Goal: Information Seeking & Learning: Learn about a topic

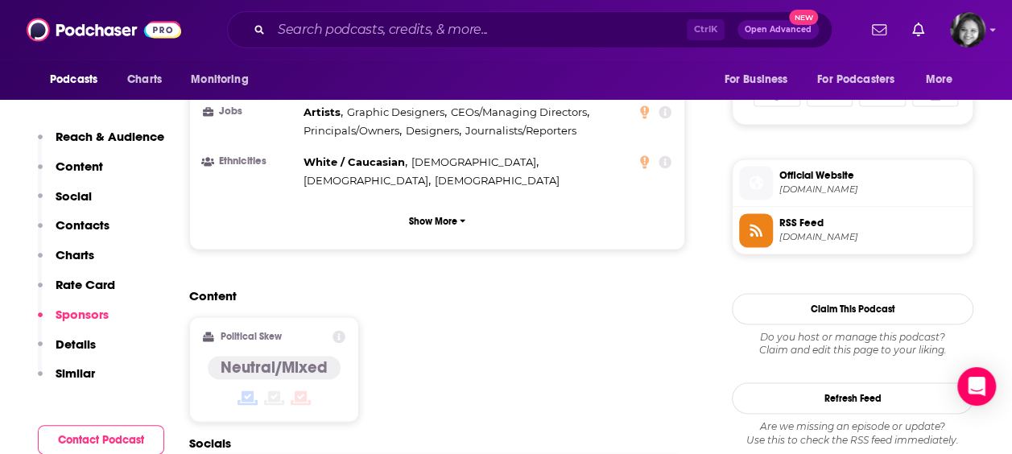
scroll to position [2162, 0]
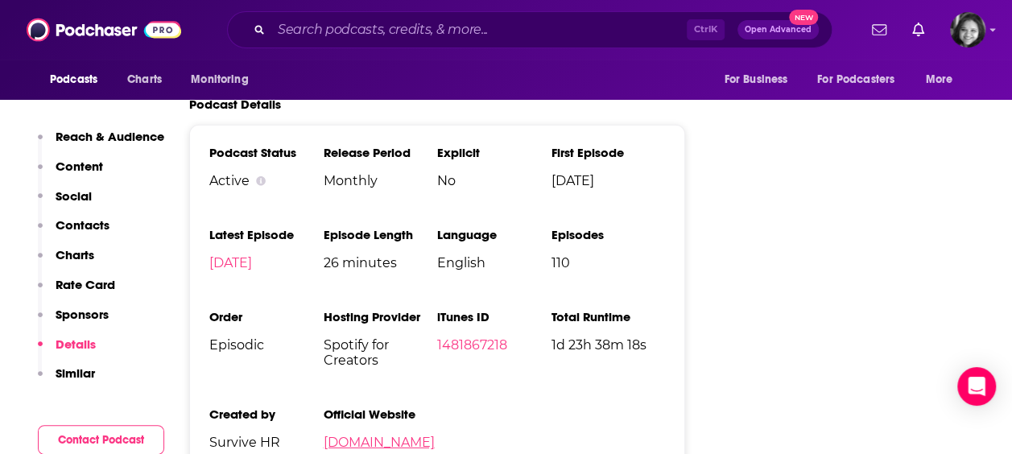
click at [391, 435] on link "[DOMAIN_NAME]" at bounding box center [378, 442] width 111 height 15
click at [402, 31] on input "Search podcasts, credits, & more..." at bounding box center [478, 30] width 415 height 26
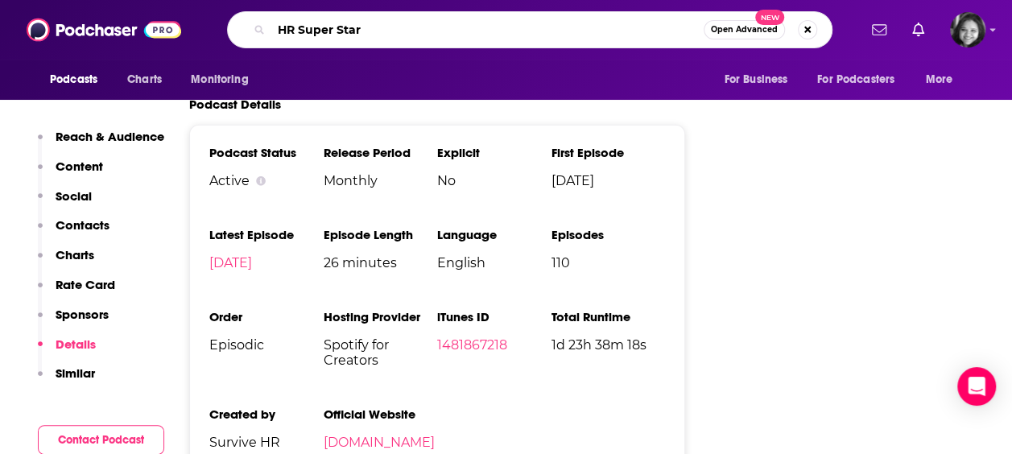
type input "HR Super Stars"
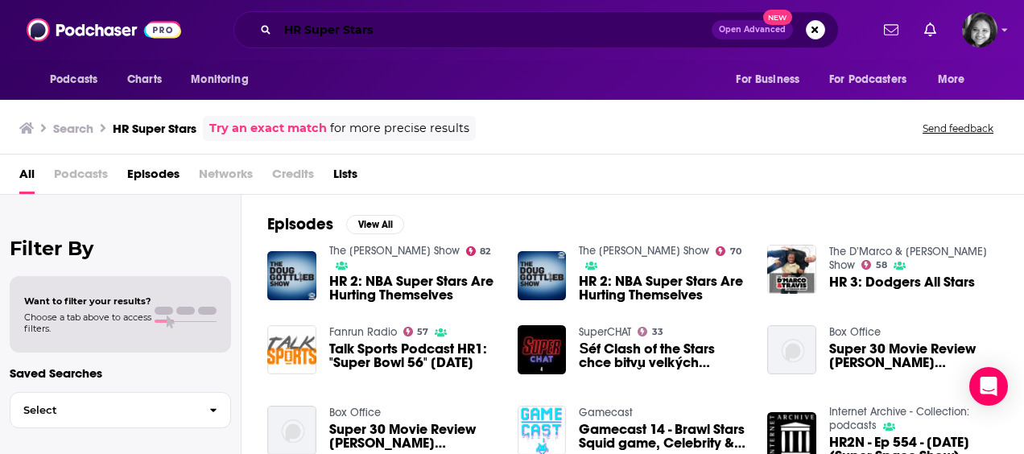
click at [351, 29] on input "HR Super Stars" at bounding box center [495, 30] width 434 height 26
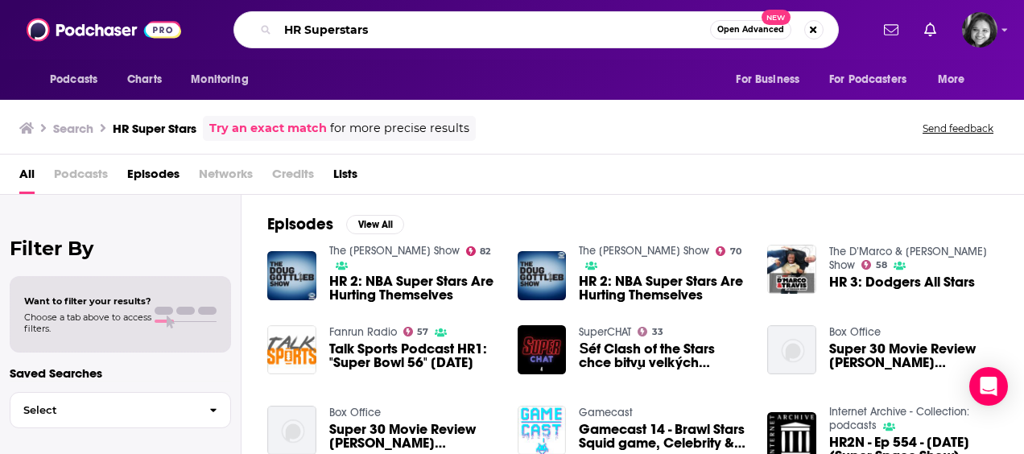
type input "HR Superstars"
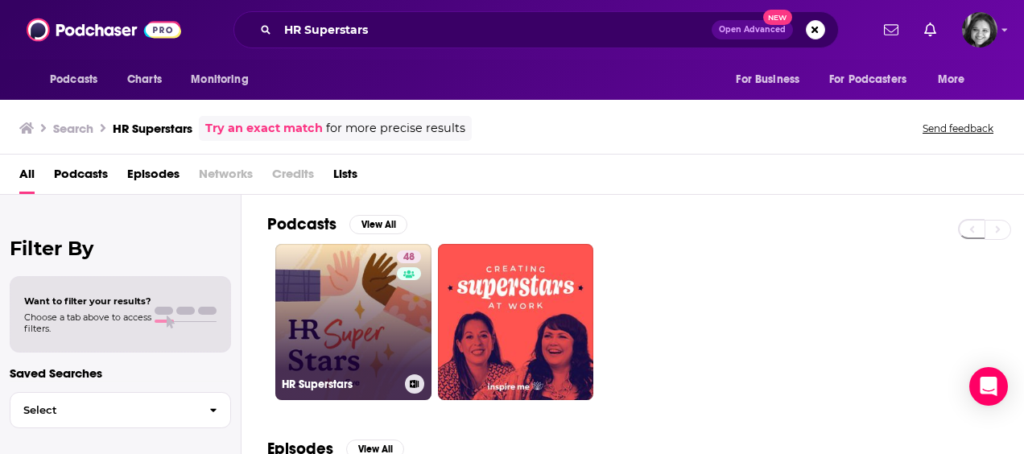
click at [351, 307] on link "48 HR Superstars" at bounding box center [353, 322] width 156 height 156
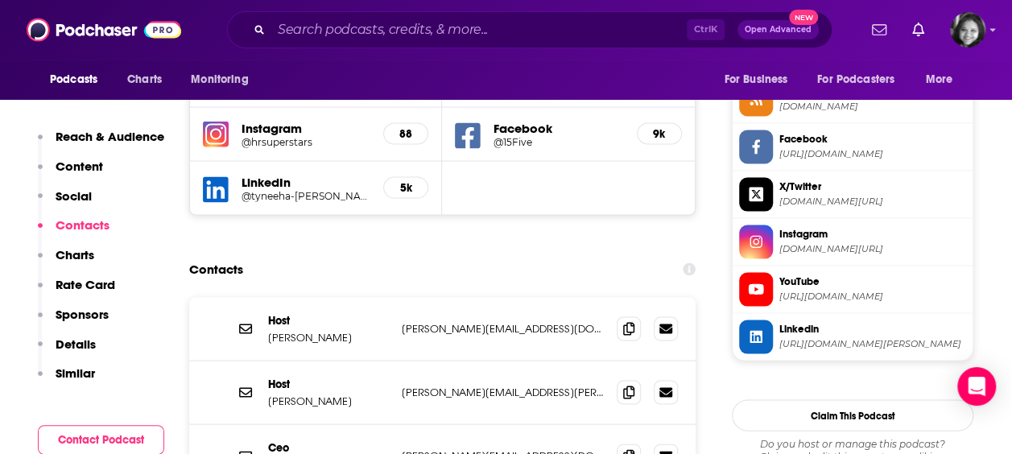
scroll to position [1498, 0]
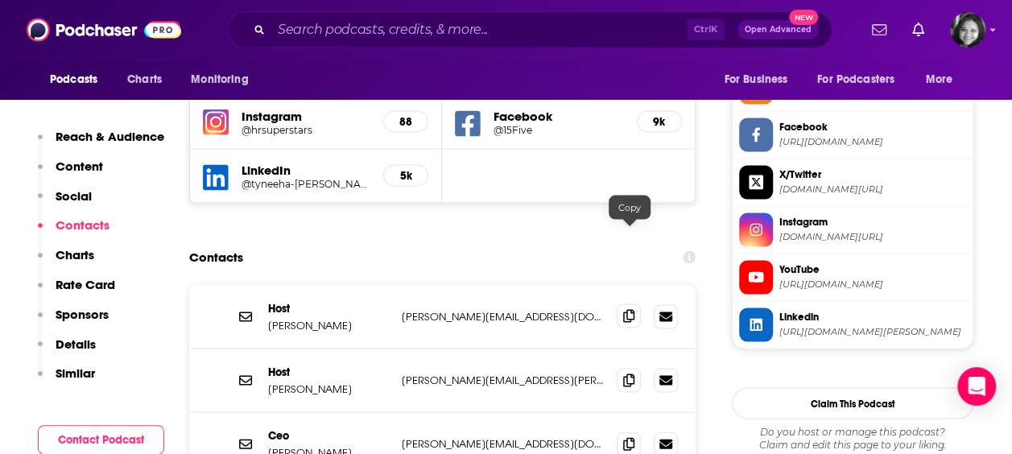
click at [629, 309] on icon at bounding box center [628, 315] width 11 height 13
click at [636, 367] on span at bounding box center [629, 379] width 24 height 24
click at [468, 27] on input "Search podcasts, credits, & more..." at bounding box center [478, 30] width 415 height 26
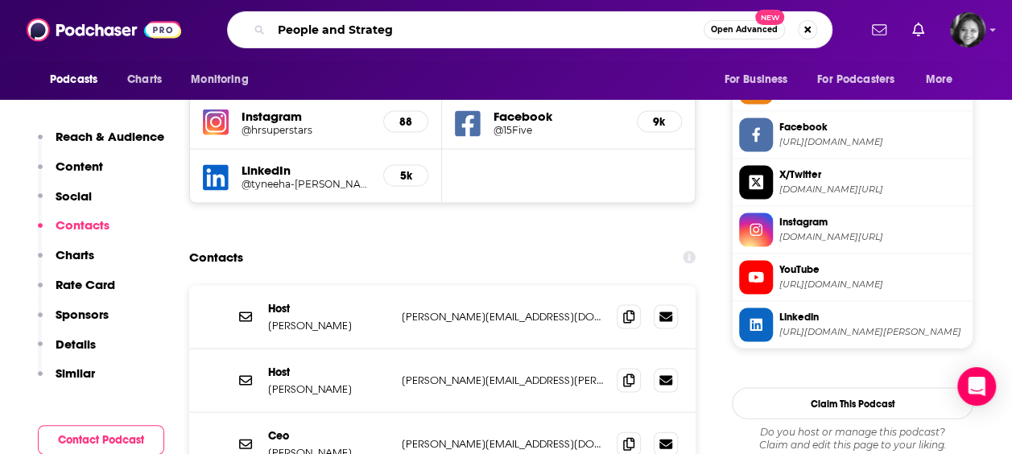
type input "People and Strategy"
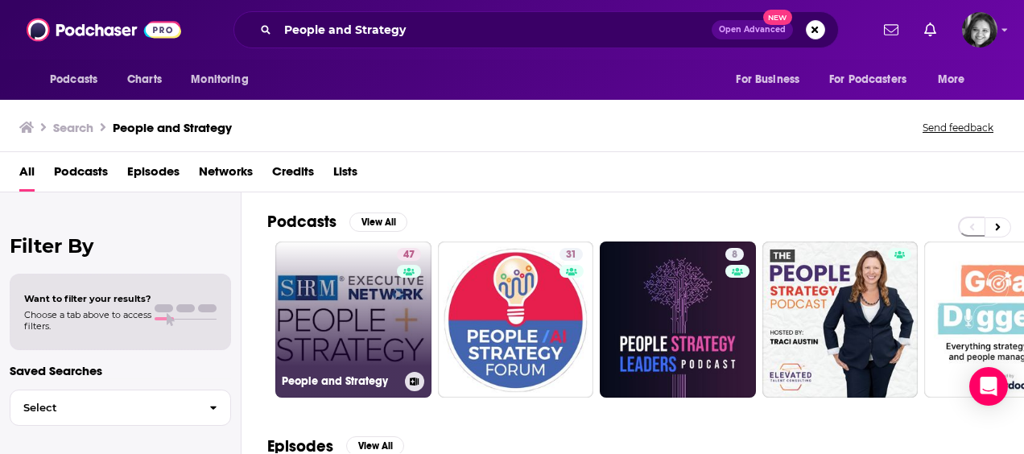
click at [373, 306] on link "47 People and Strategy" at bounding box center [353, 319] width 156 height 156
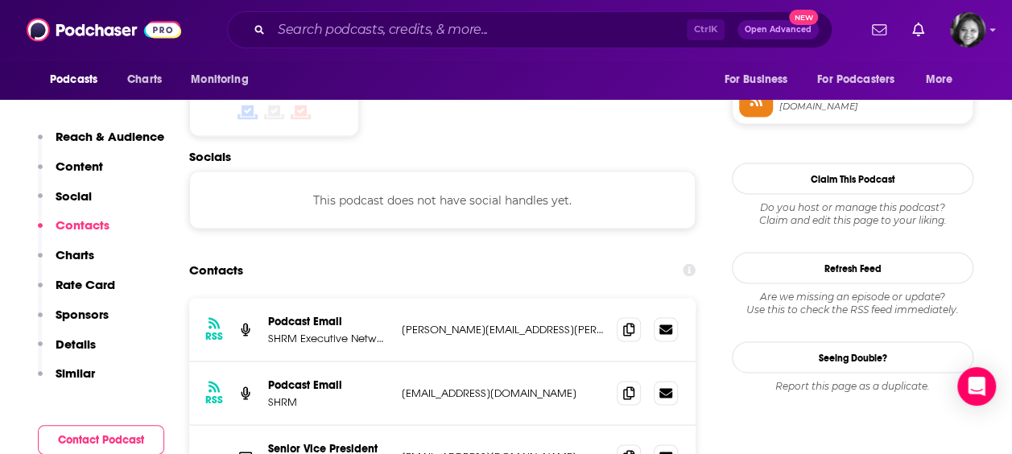
scroll to position [1372, 0]
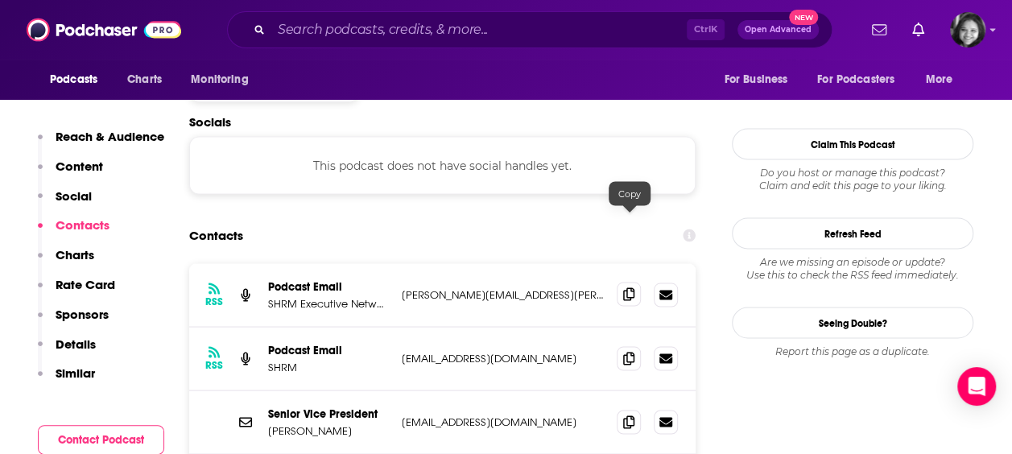
click at [630, 287] on icon at bounding box center [628, 293] width 11 height 13
click at [631, 351] on icon at bounding box center [628, 357] width 11 height 13
click at [528, 18] on input "Search podcasts, credits, & more..." at bounding box center [478, 30] width 415 height 26
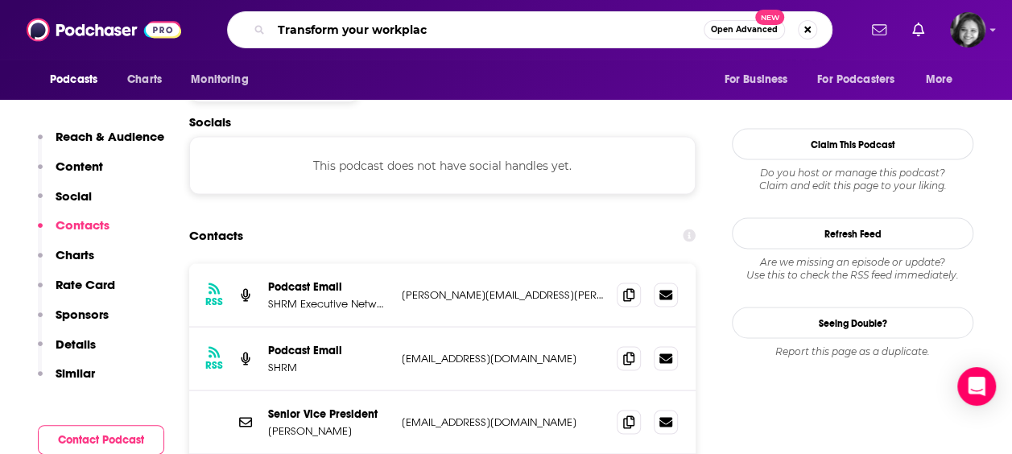
type input "Transform your workplace"
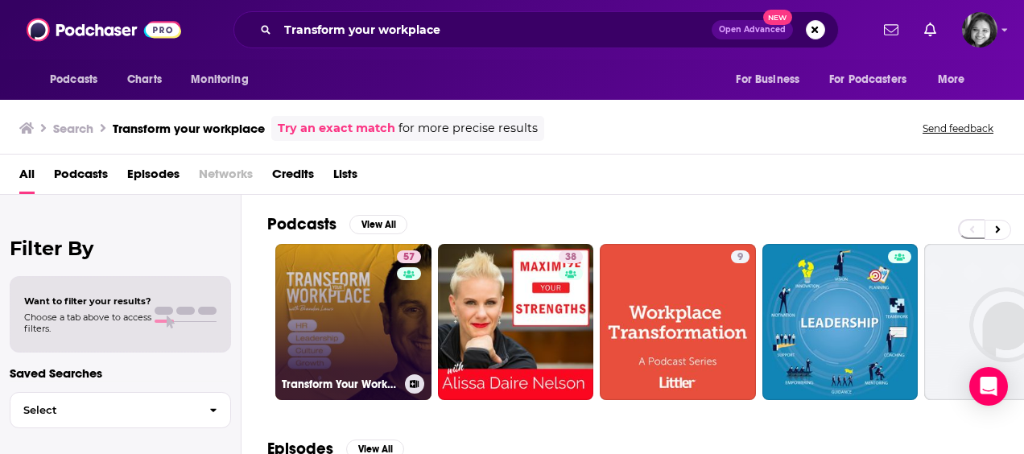
click at [347, 330] on link "57 Transform Your Workplace" at bounding box center [353, 322] width 156 height 156
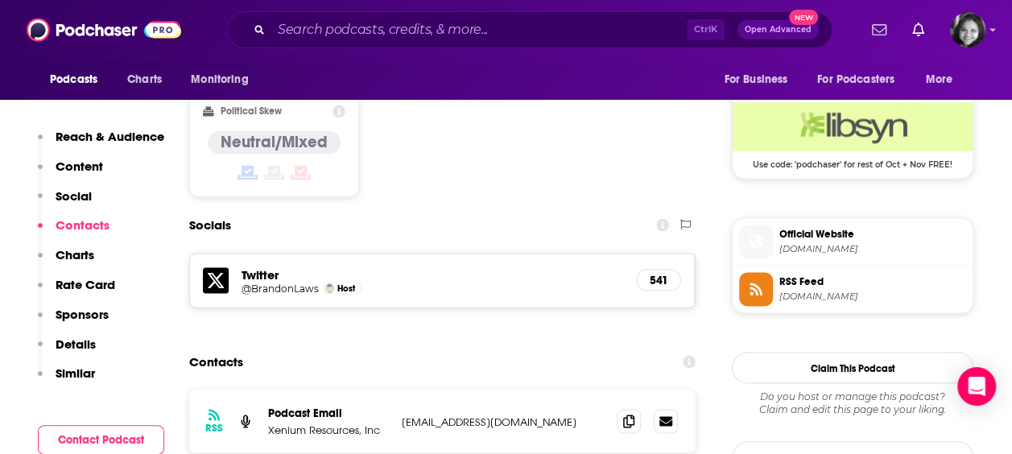
scroll to position [1318, 0]
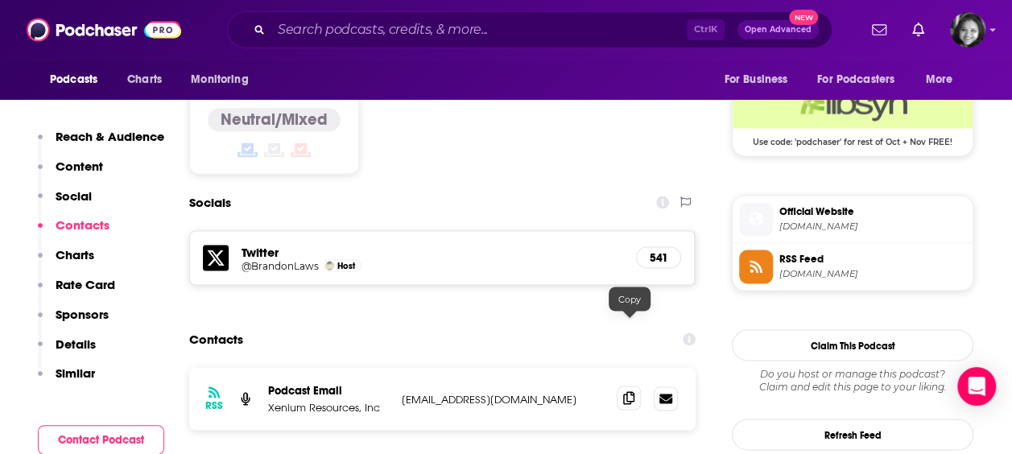
click at [626, 391] on icon at bounding box center [628, 397] width 11 height 13
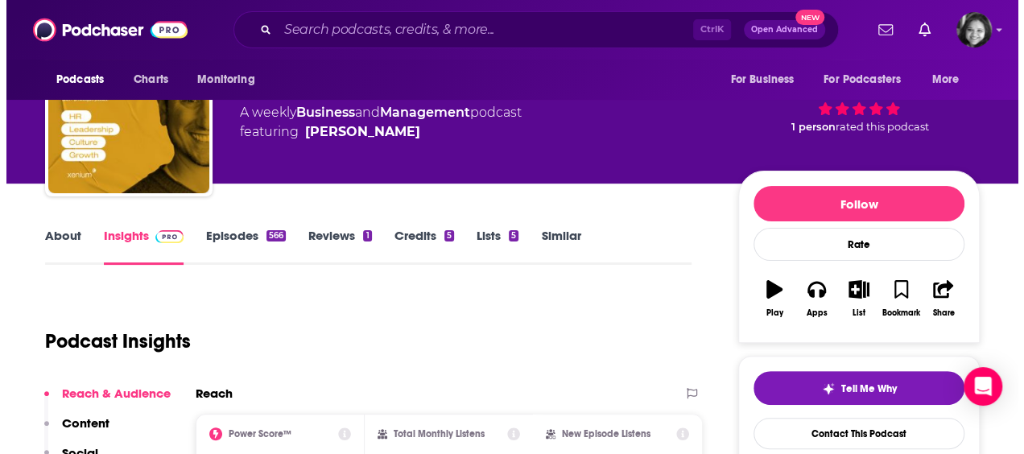
scroll to position [0, 0]
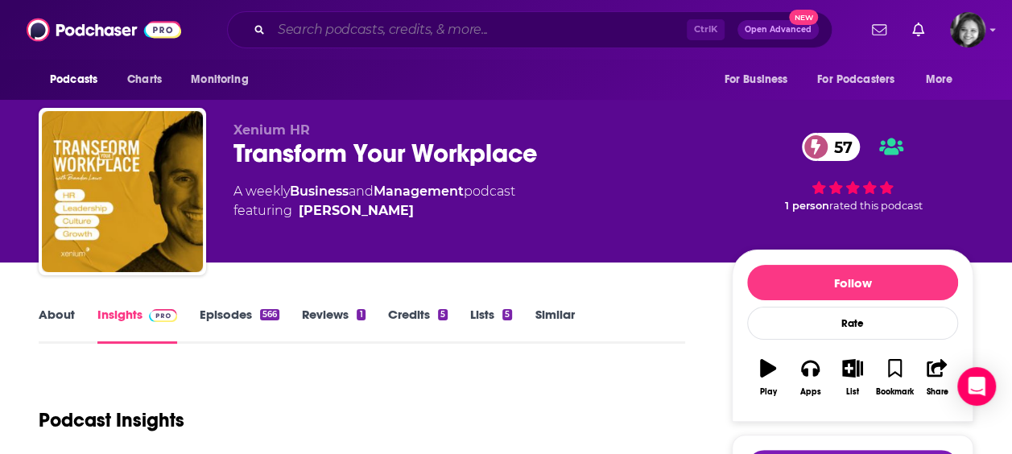
click at [505, 19] on input "Search podcasts, credits, & more..." at bounding box center [478, 30] width 415 height 26
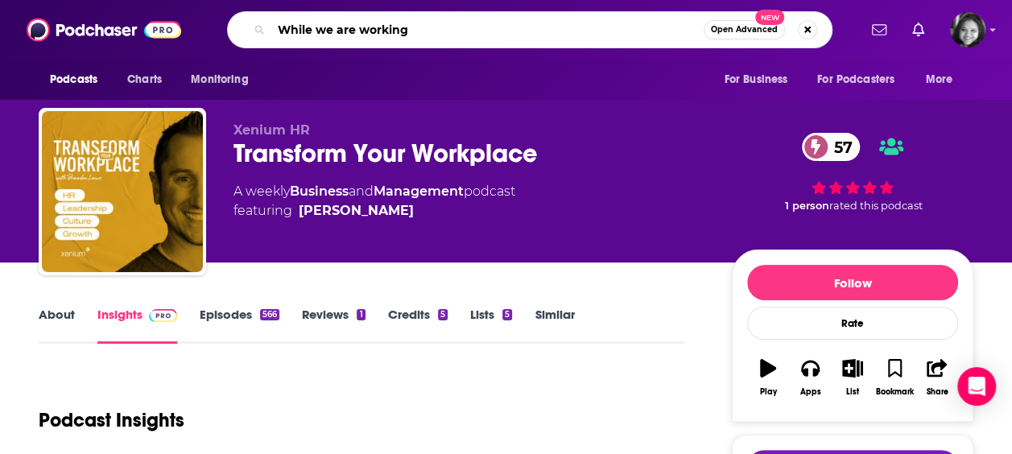
type input "While we are working"
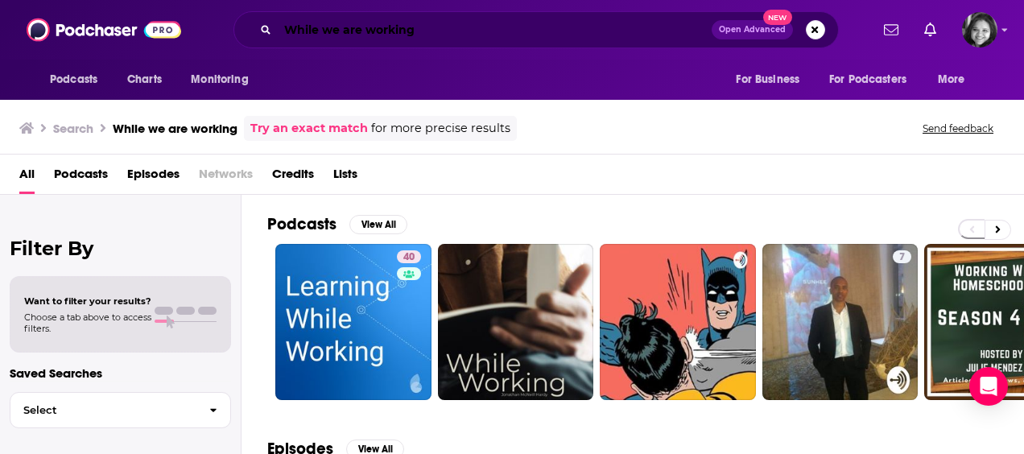
click at [530, 31] on input "While we are working" at bounding box center [495, 30] width 434 height 26
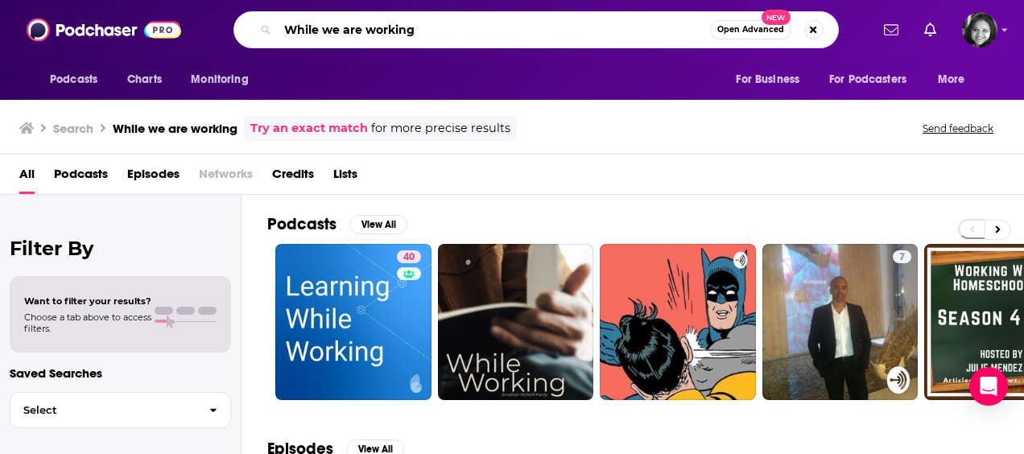
click at [530, 31] on input "While we are working" at bounding box center [494, 30] width 432 height 26
paste input "We Were Working: Human Resources Advice and Workplace Tech Insights for The HR …"
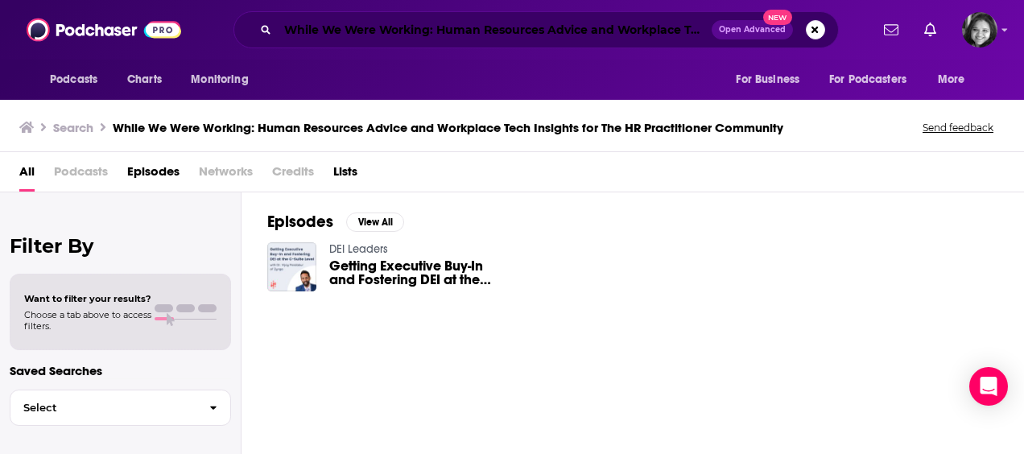
click at [517, 31] on input "While We Were Working: Human Resources Advice and Workplace Tech Insights for T…" at bounding box center [495, 30] width 434 height 26
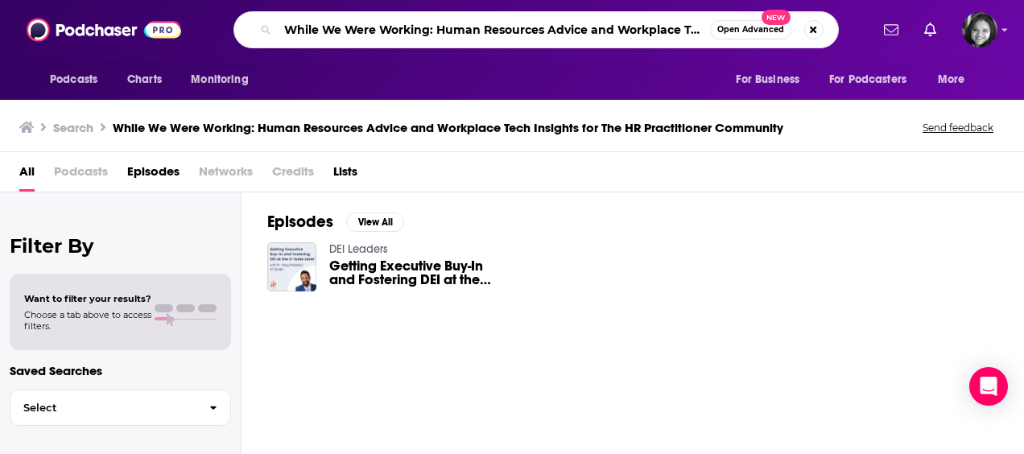
click at [517, 31] on input "While We Were Working: Human Resources Advice and Workplace Tech Insights for T…" at bounding box center [494, 30] width 432 height 26
paste input "HR Happy Hour Network"
type input "HR Happy Hour Network"
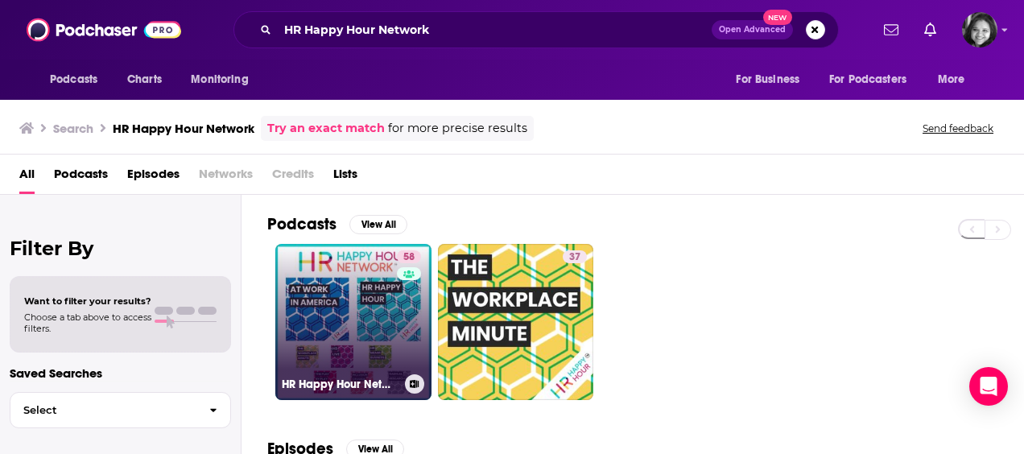
click at [377, 322] on link "58 HR Happy Hour Network" at bounding box center [353, 322] width 156 height 156
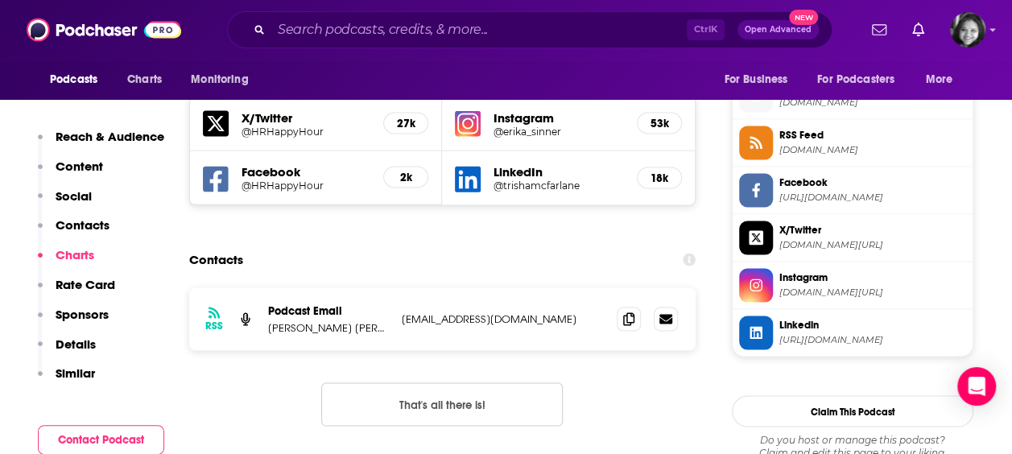
scroll to position [1415, 0]
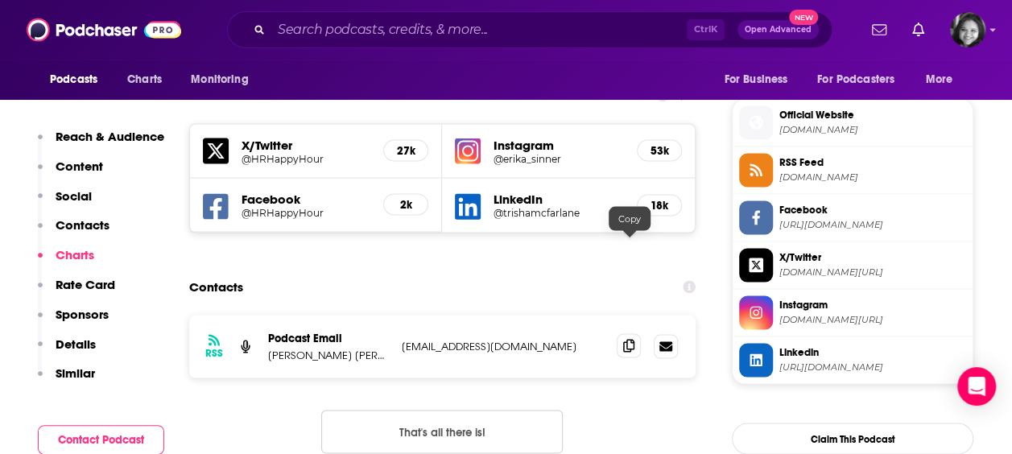
click at [629, 339] on icon at bounding box center [628, 345] width 11 height 13
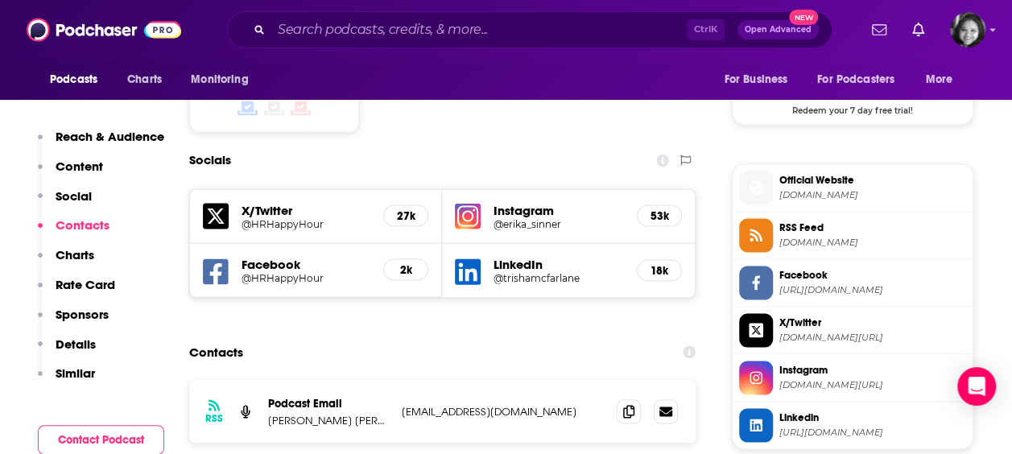
scroll to position [0, 0]
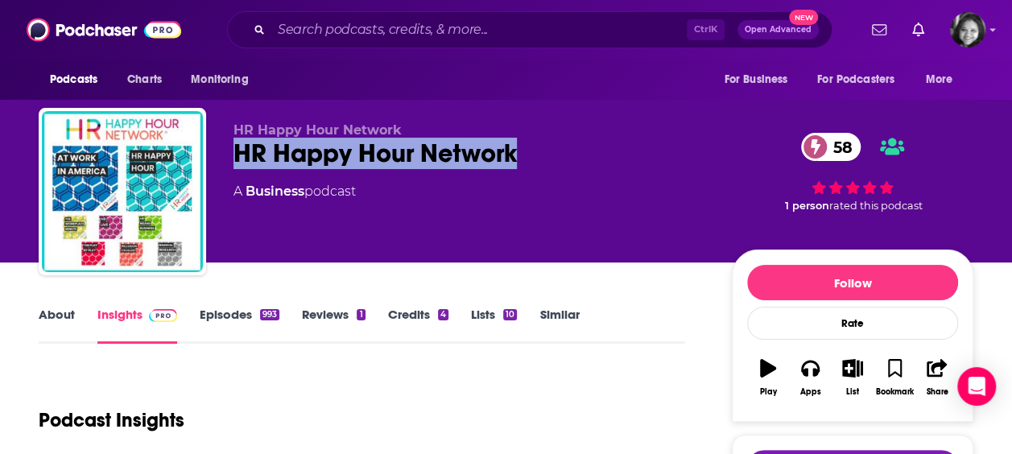
drag, startPoint x: 233, startPoint y: 146, endPoint x: 516, endPoint y: 156, distance: 283.5
click at [516, 156] on div "HR Happy Hour Network HR Happy Hour Network 58 A Business podcast 58 1 person r…" at bounding box center [506, 195] width 934 height 174
copy h2 "HR Happy Hour Network"
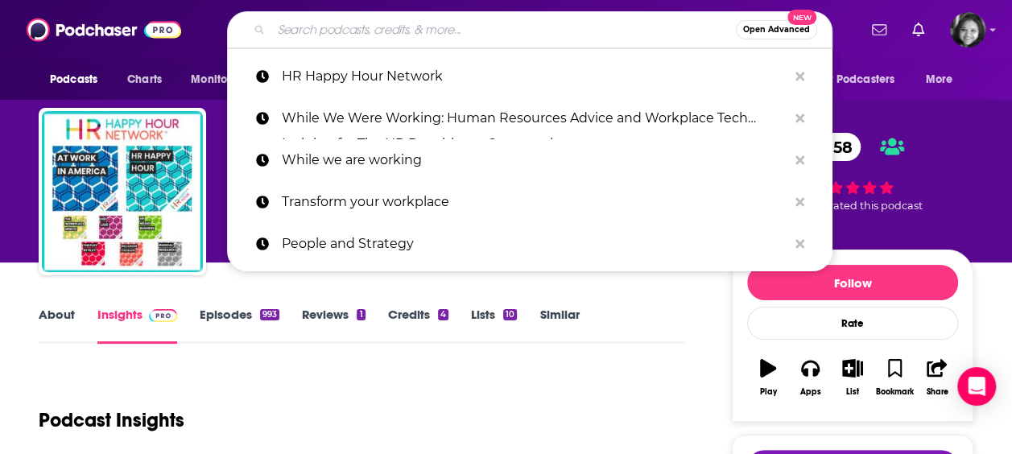
click at [457, 27] on input "Search podcasts, credits, & more..." at bounding box center [503, 30] width 464 height 26
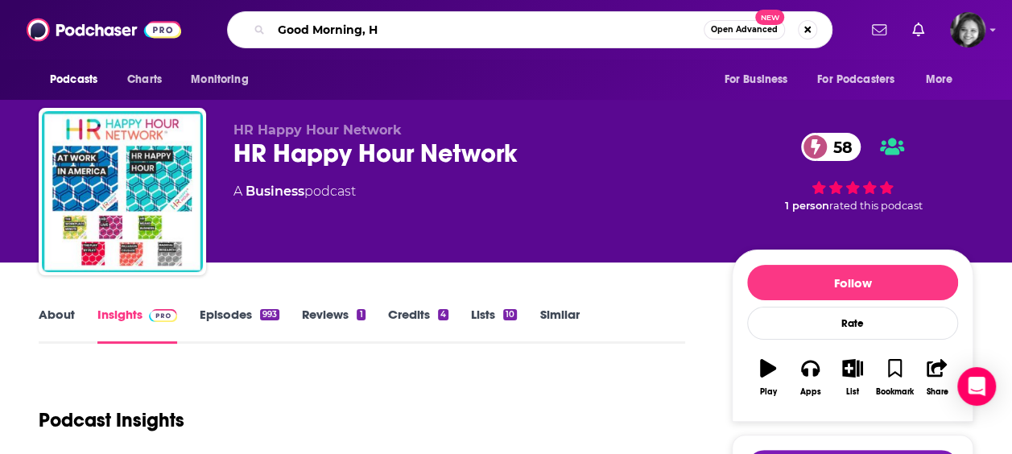
type input "Good Morning, HR"
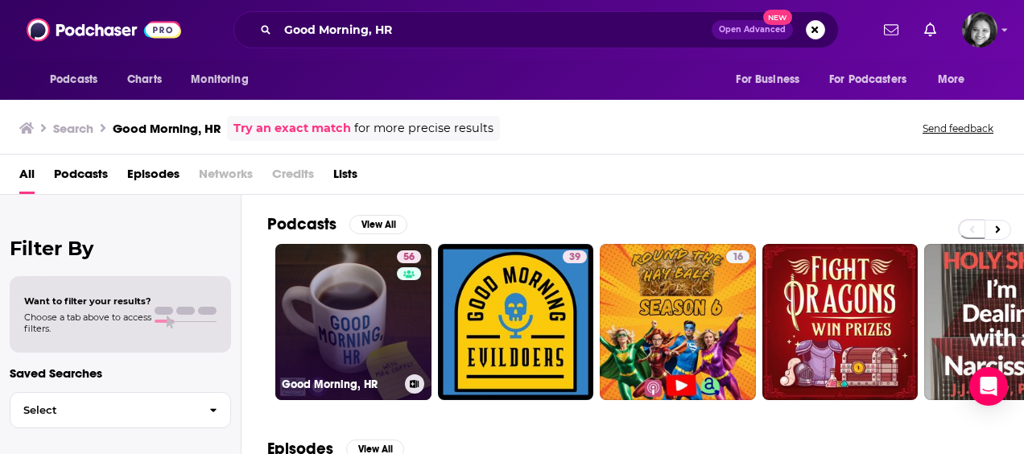
click at [370, 305] on link "56 Good Morning, HR" at bounding box center [353, 322] width 156 height 156
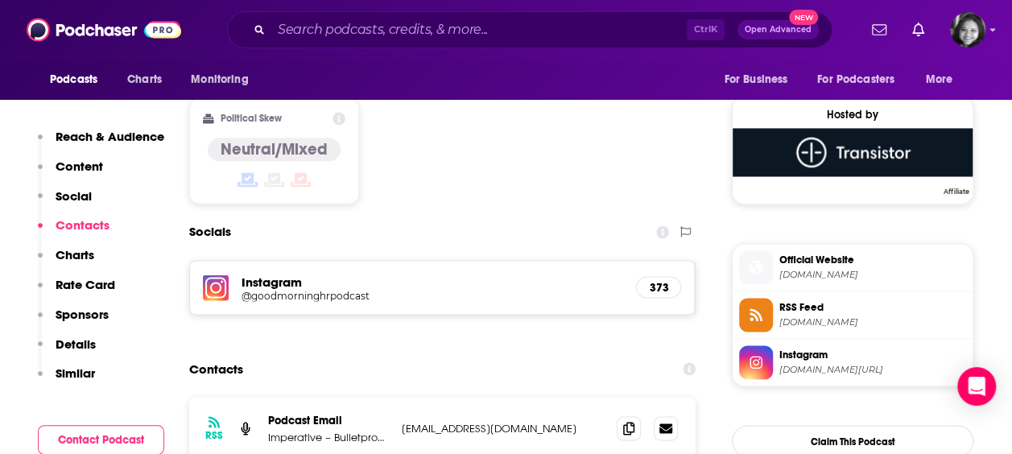
scroll to position [1293, 0]
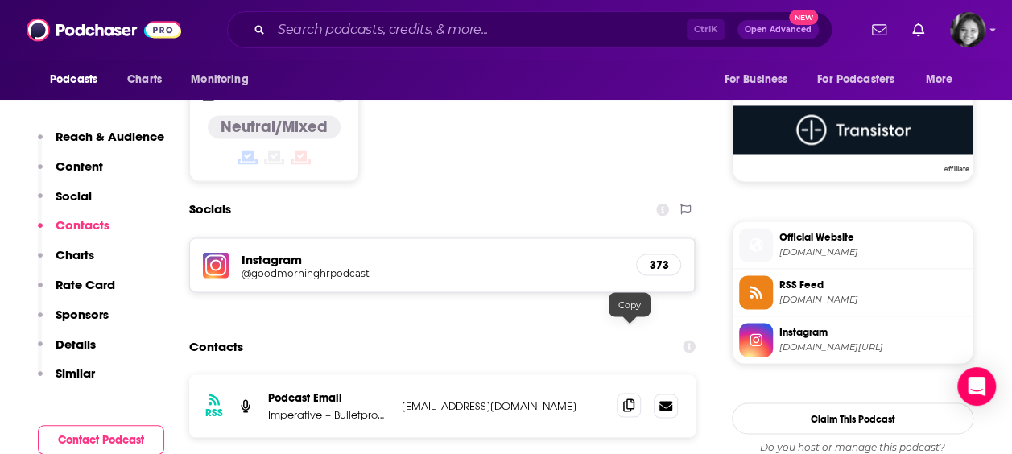
click at [629, 398] on icon at bounding box center [628, 404] width 11 height 13
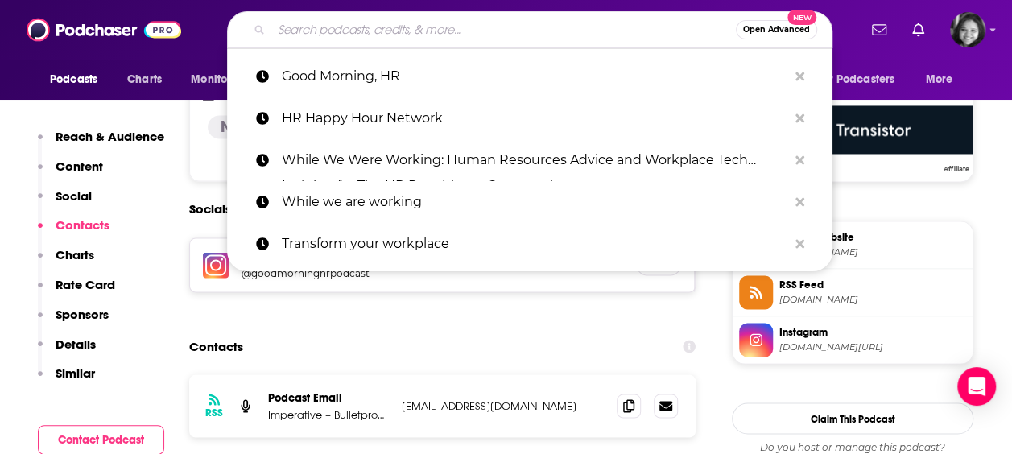
click at [572, 39] on input "Search podcasts, credits, & more..." at bounding box center [503, 30] width 464 height 26
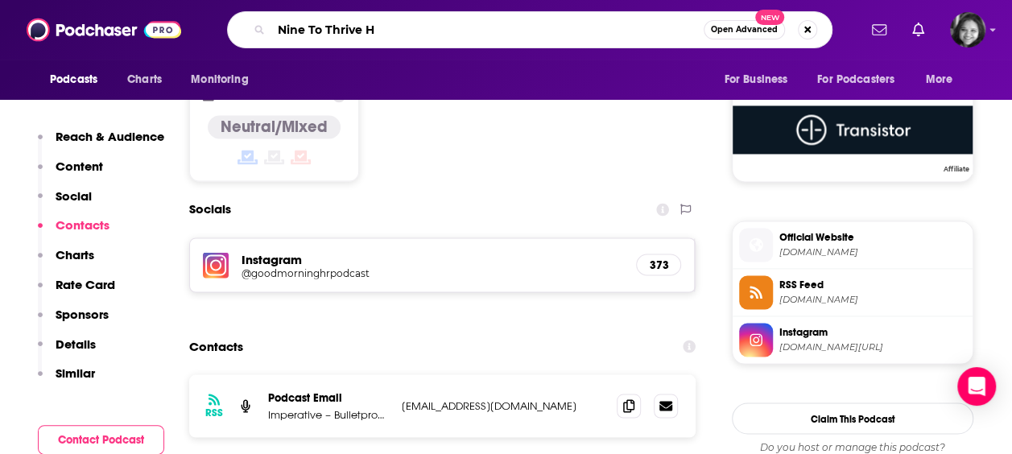
type input "Nine To Thrive HR"
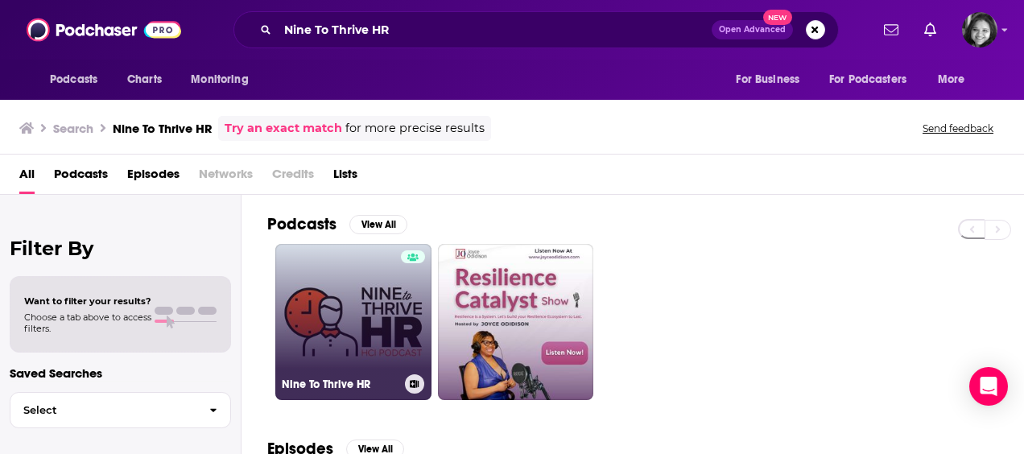
click at [353, 298] on link "Nine To Thrive HR" at bounding box center [353, 322] width 156 height 156
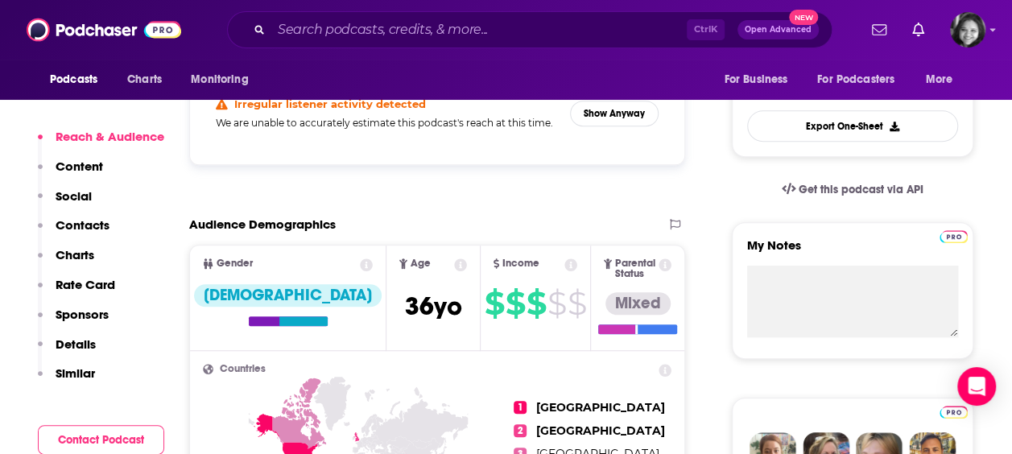
scroll to position [375, 0]
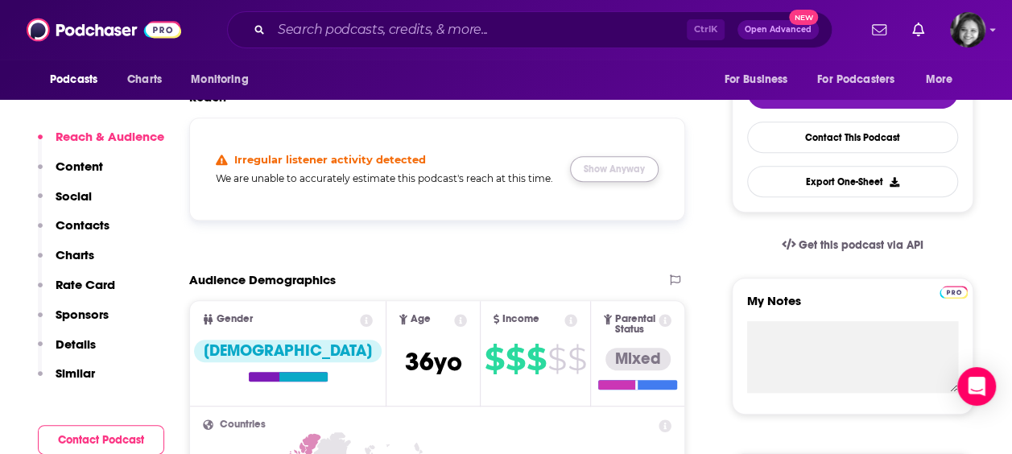
click at [630, 175] on button "Show Anyway" at bounding box center [614, 169] width 89 height 26
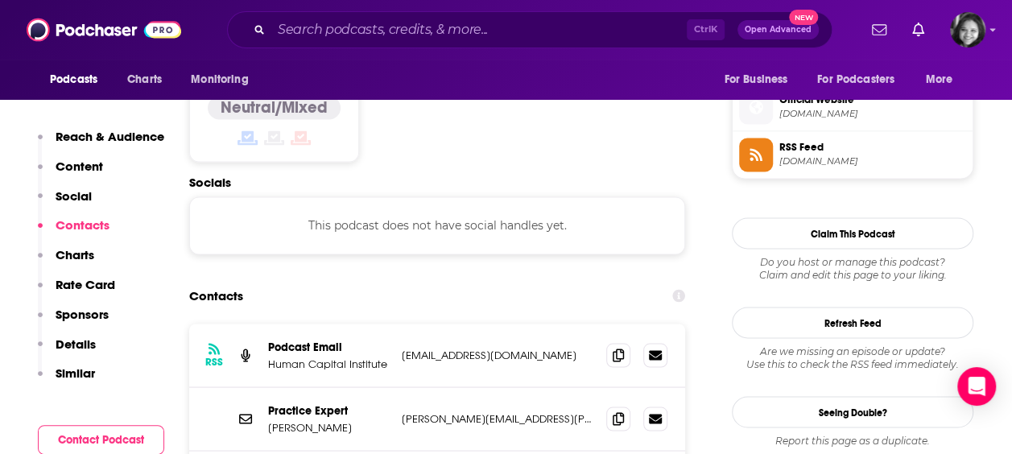
scroll to position [1292, 0]
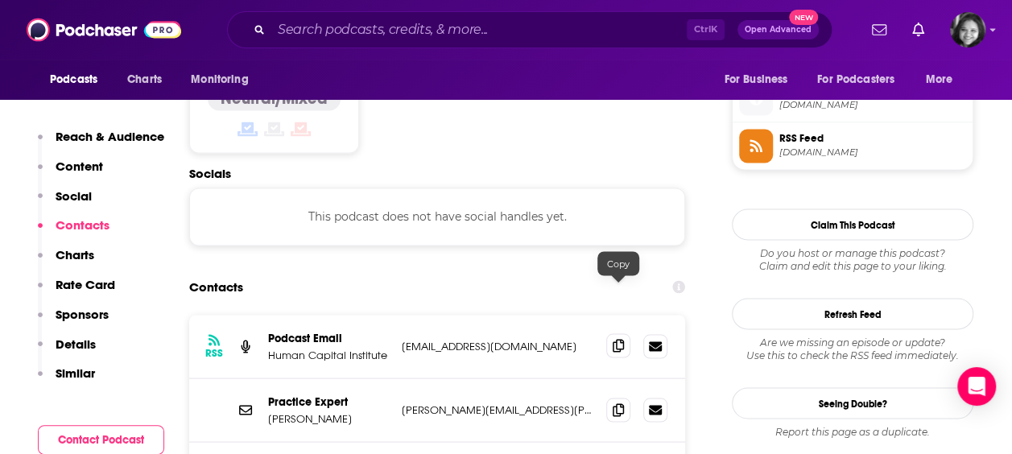
click at [613, 339] on icon at bounding box center [618, 345] width 11 height 13
click at [488, 31] on input "Search podcasts, credits, & more..." at bounding box center [478, 30] width 415 height 26
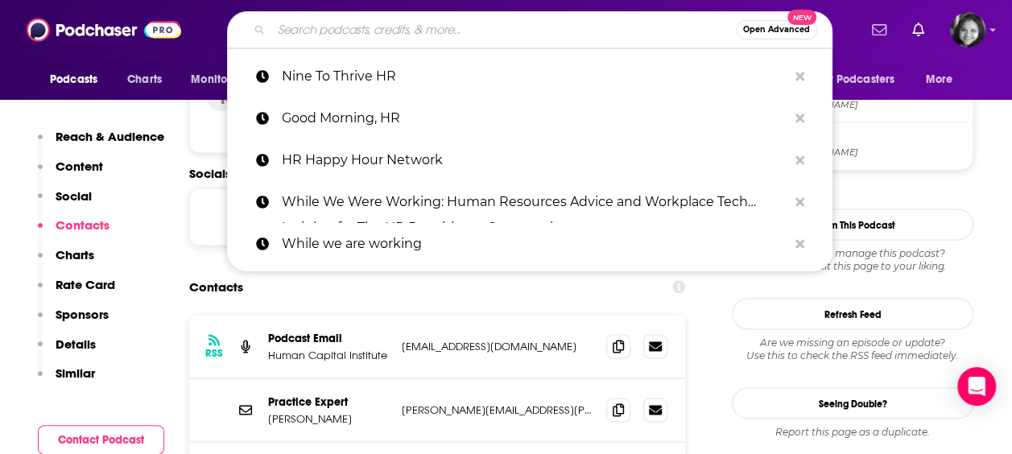
paste input "HR Like a Boss by [PERSON_NAME]"
type input "HR Like a Boss by [PERSON_NAME]"
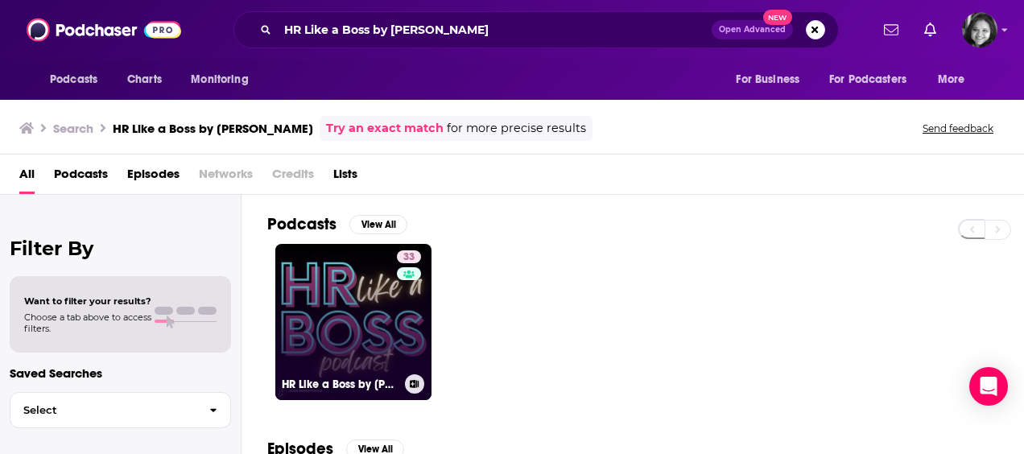
click at [351, 314] on link "33 HR Like a Boss by [PERSON_NAME]" at bounding box center [353, 322] width 156 height 156
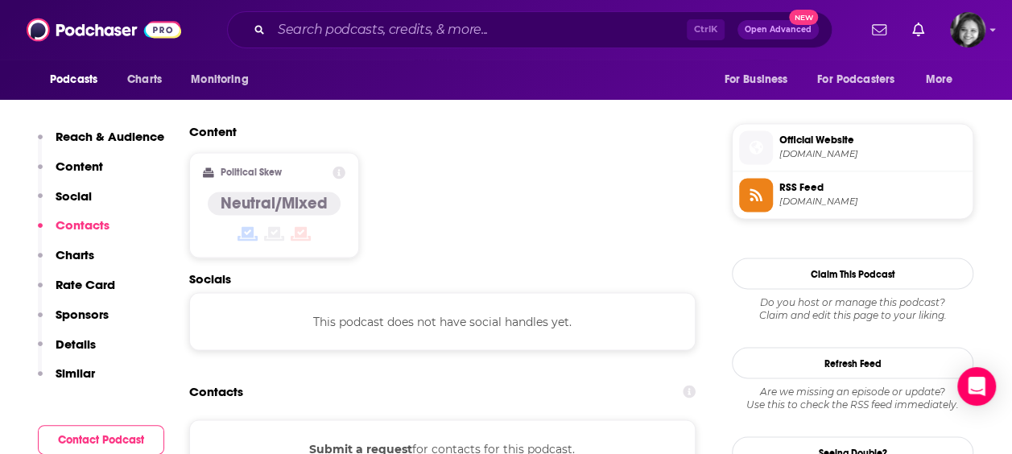
scroll to position [1178, 0]
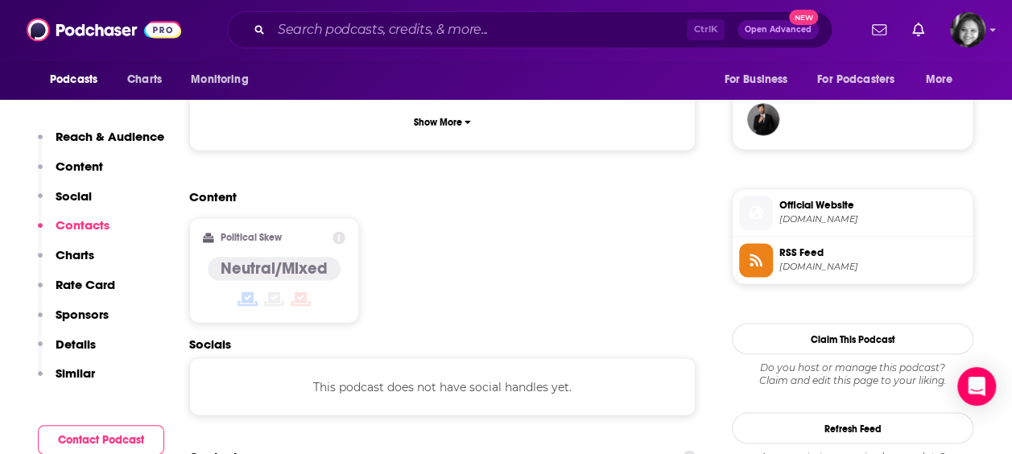
click at [811, 217] on span "[DOMAIN_NAME]" at bounding box center [872, 219] width 187 height 12
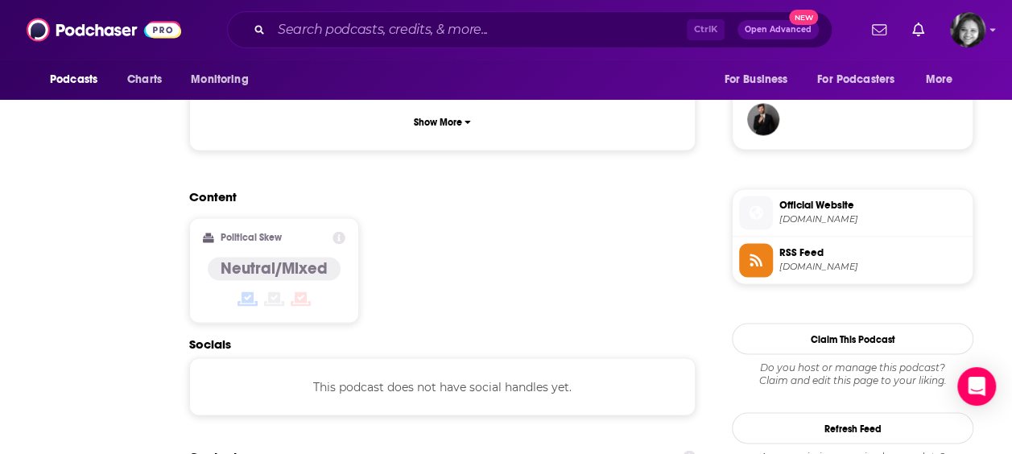
scroll to position [0, 0]
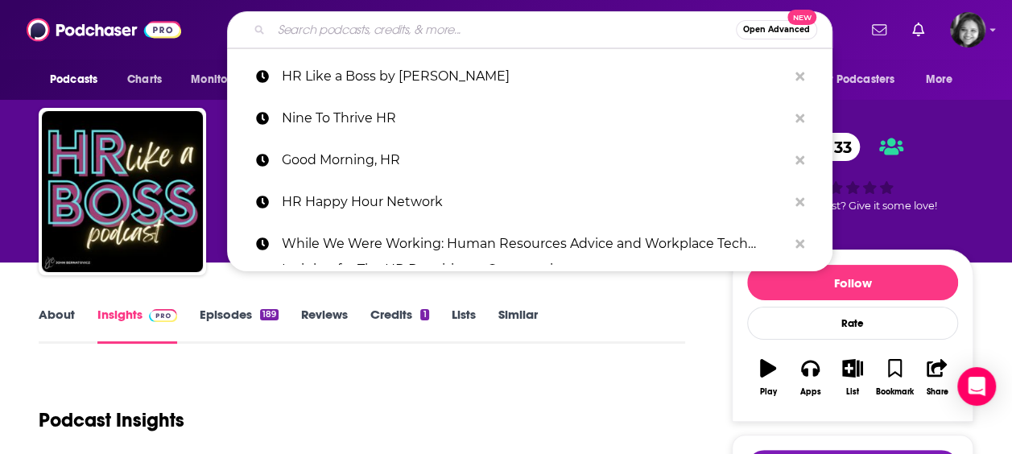
click at [473, 32] on input "Search podcasts, credits, & more..." at bounding box center [503, 30] width 464 height 26
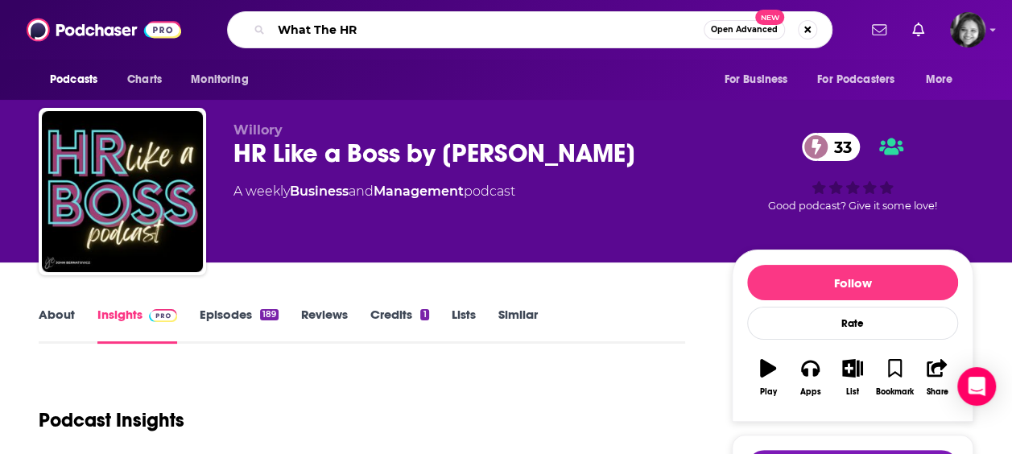
type input "What The HR!"
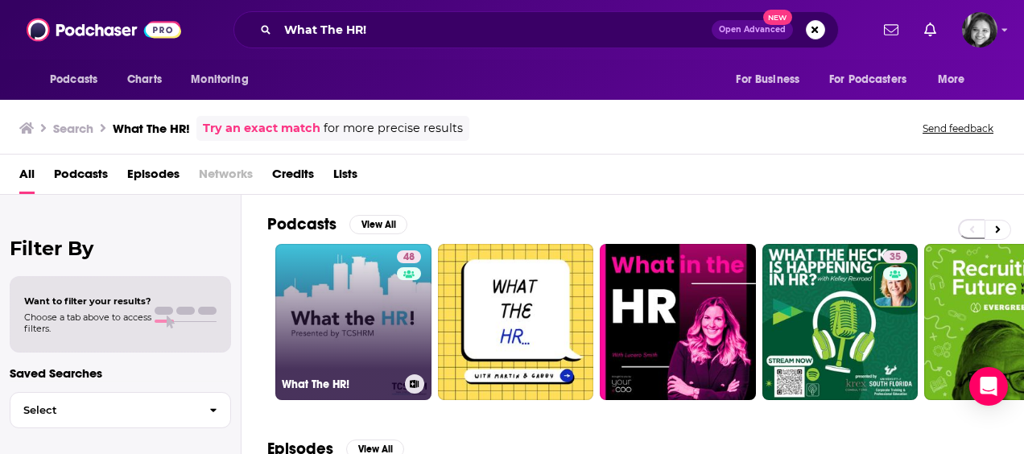
click at [346, 276] on link "48 What The HR!" at bounding box center [353, 322] width 156 height 156
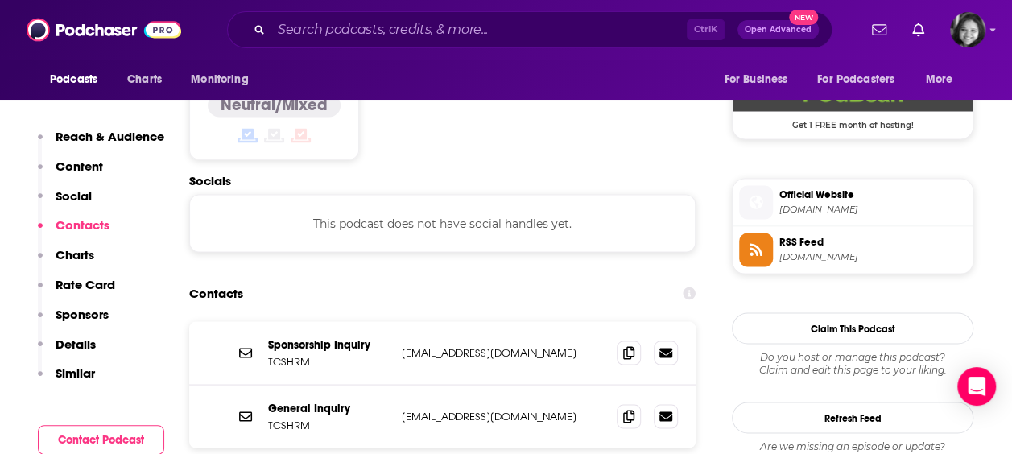
scroll to position [1347, 0]
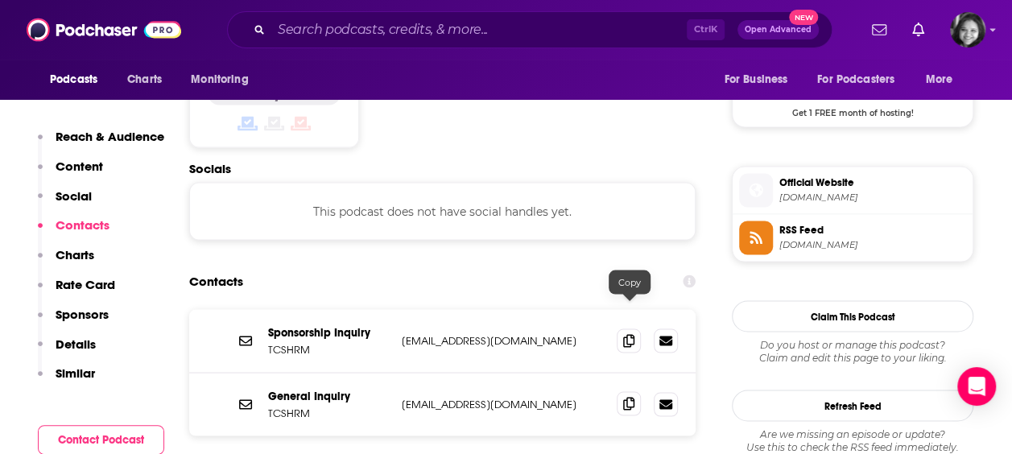
click at [625, 397] on icon at bounding box center [628, 403] width 11 height 13
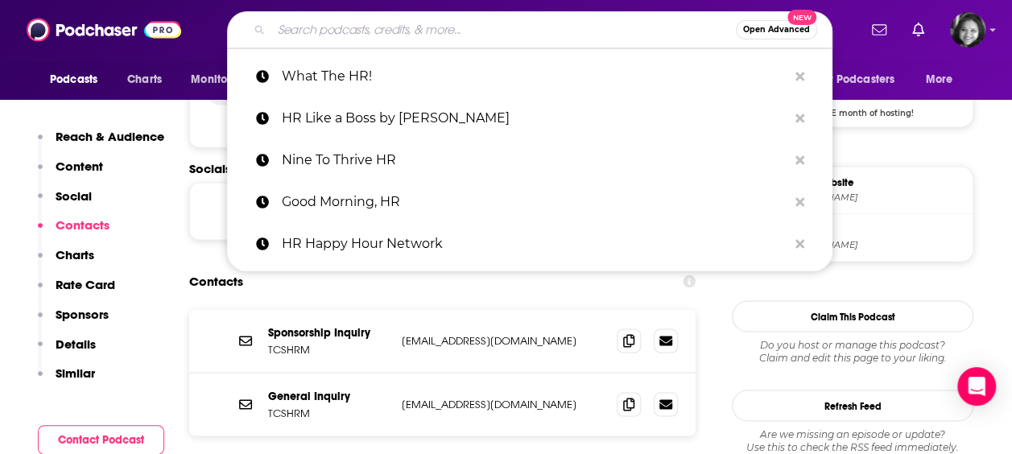
click at [429, 30] on input "Search podcasts, credits, & more..." at bounding box center [503, 30] width 464 height 26
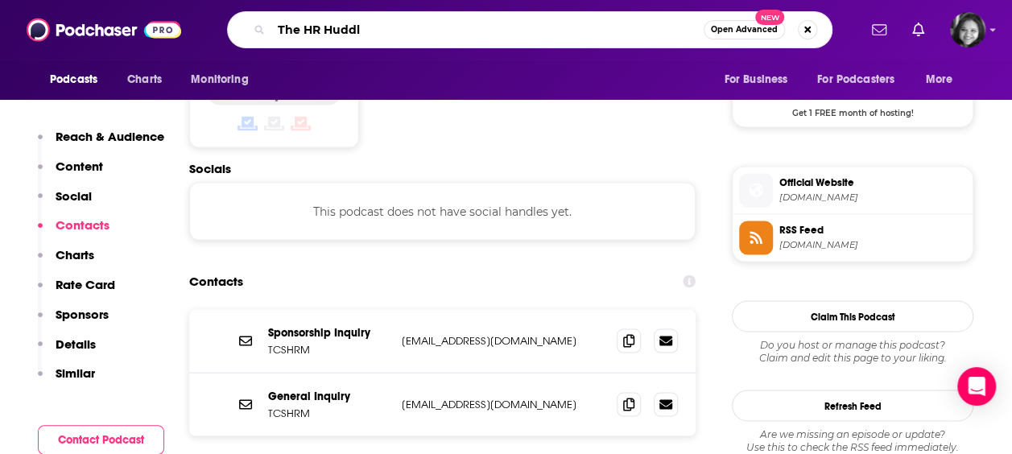
type input "The [PERSON_NAME]"
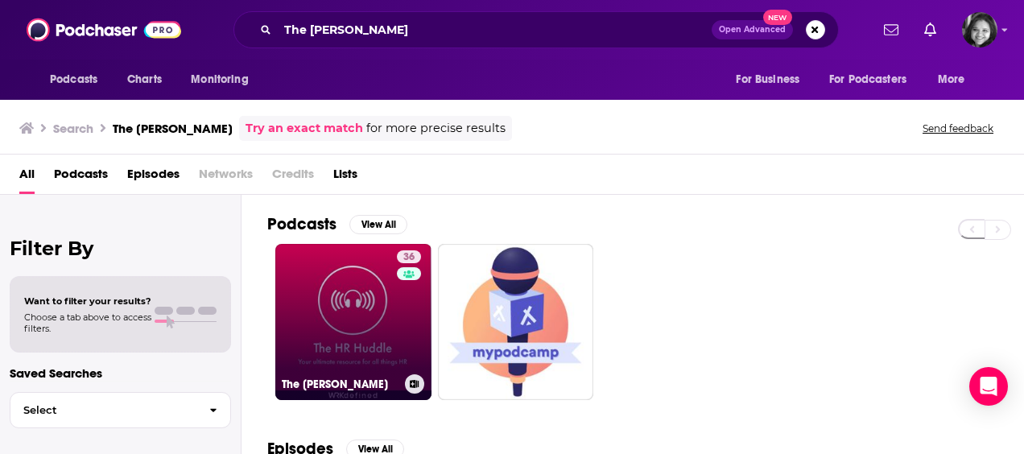
click at [303, 332] on link "36 The [PERSON_NAME]" at bounding box center [353, 322] width 156 height 156
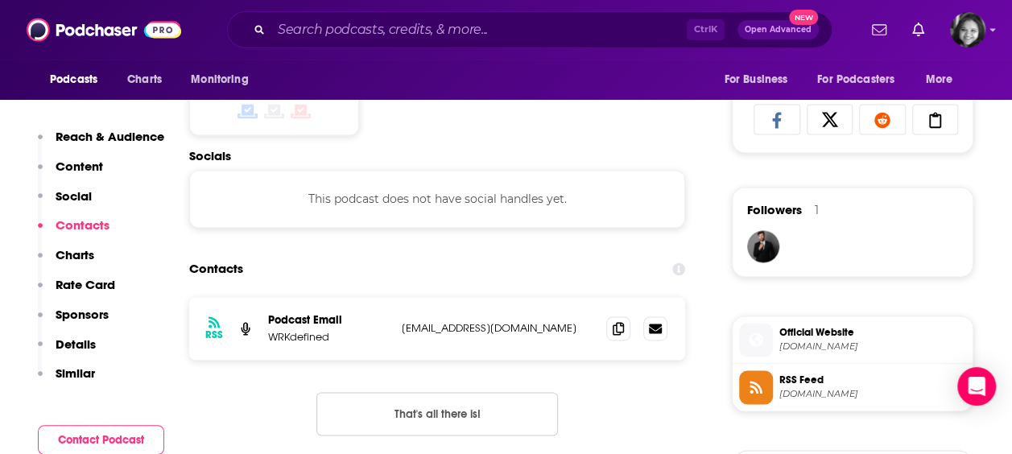
scroll to position [1082, 0]
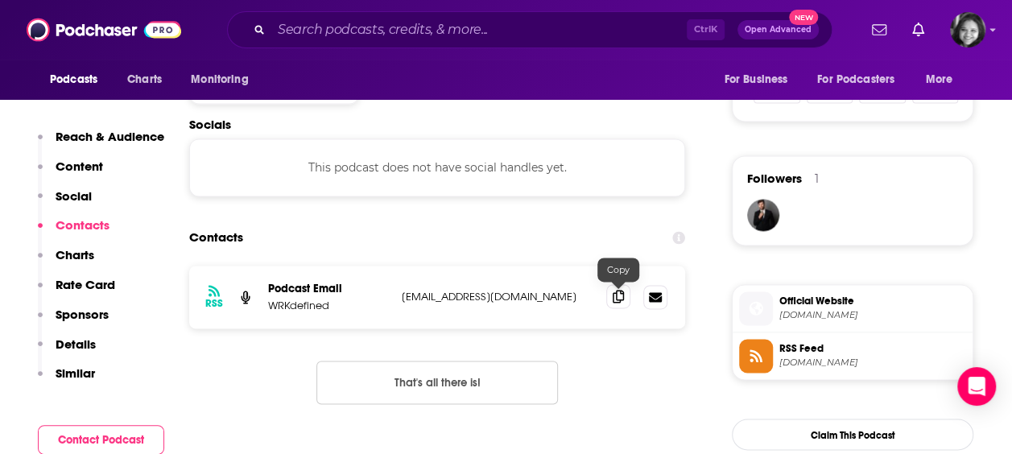
click at [618, 298] on icon at bounding box center [618, 296] width 11 height 13
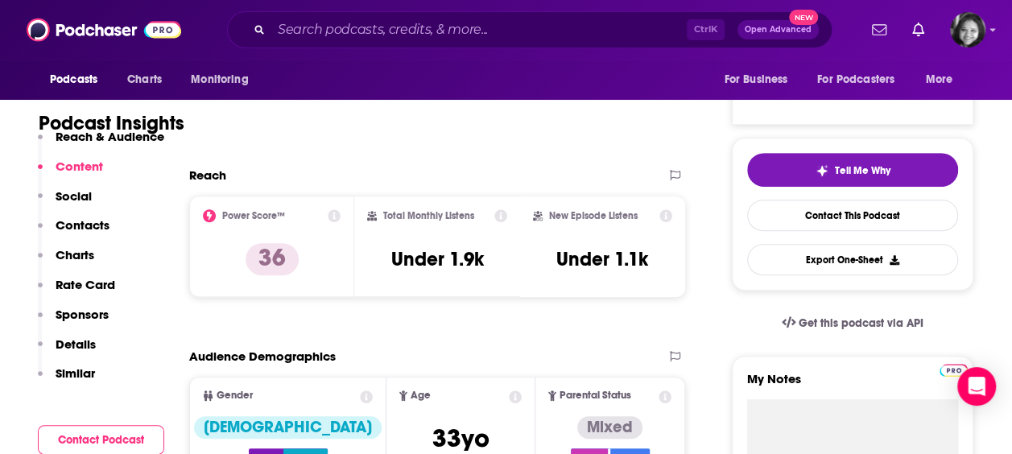
scroll to position [0, 0]
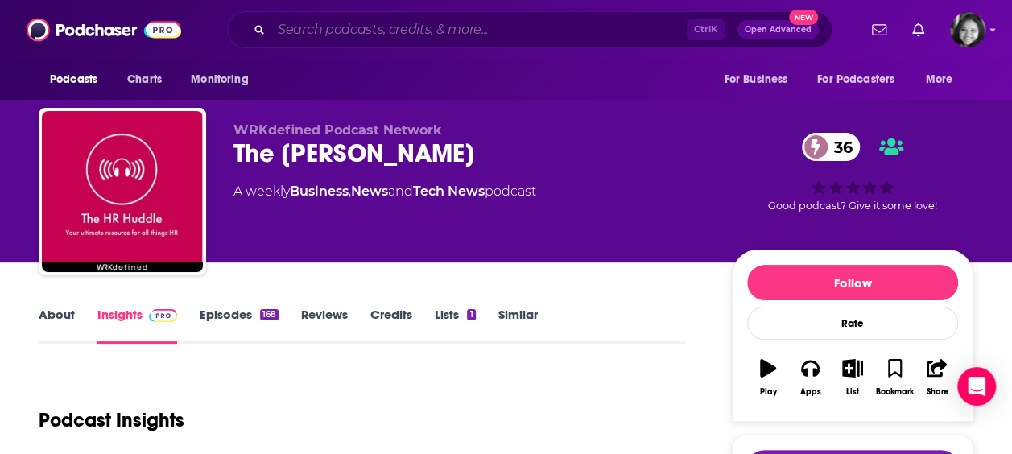
click at [504, 26] on input "Search podcasts, credits, & more..." at bounding box center [478, 30] width 415 height 26
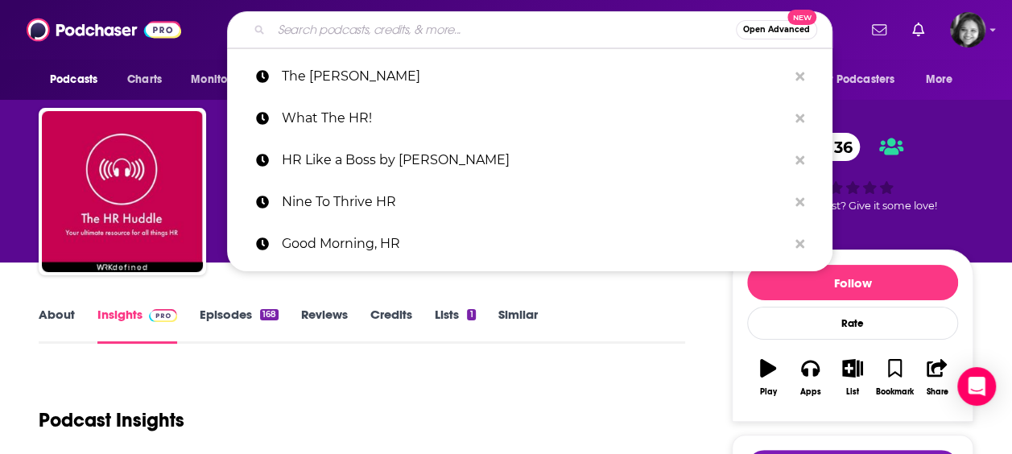
paste input "The [PERSON_NAME] Company"
type input "The [PERSON_NAME] Company"
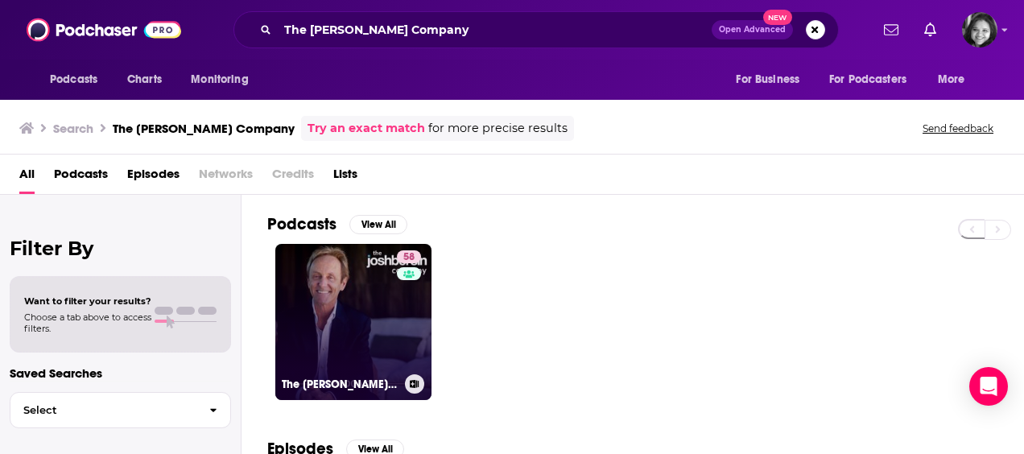
click at [372, 307] on link "58 The [PERSON_NAME] Company" at bounding box center [353, 322] width 156 height 156
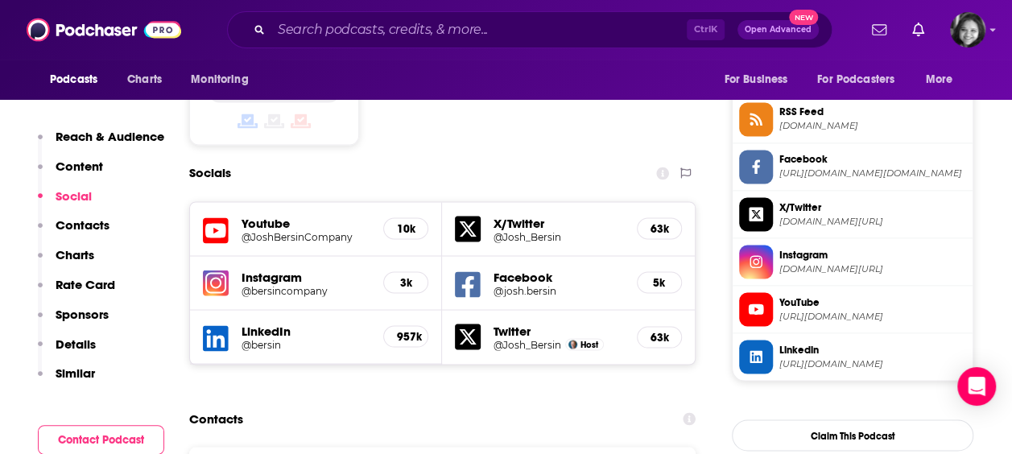
scroll to position [1330, 0]
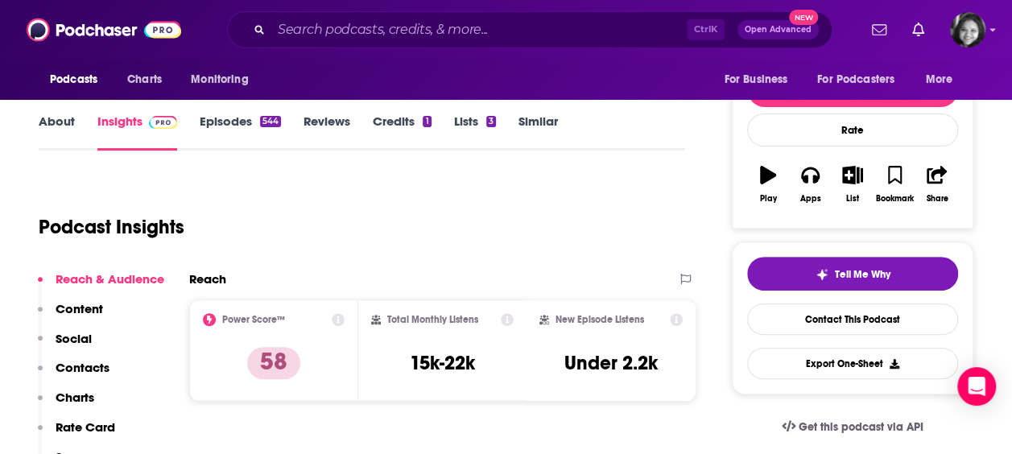
scroll to position [0, 0]
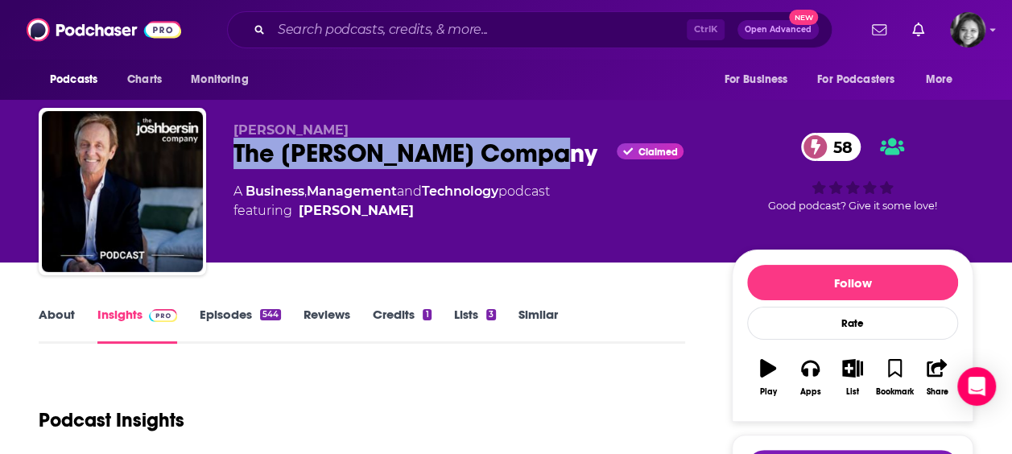
drag, startPoint x: 238, startPoint y: 154, endPoint x: 534, endPoint y: 171, distance: 296.7
click at [534, 171] on div "[PERSON_NAME] The [PERSON_NAME] Company Claimed 58 A Business , Management and …" at bounding box center [469, 186] width 472 height 129
copy h2 "The [PERSON_NAME] Company"
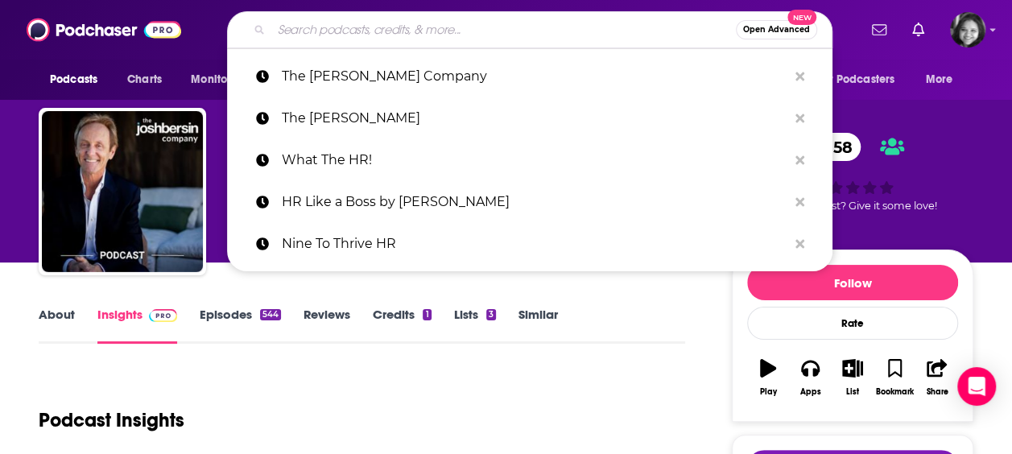
click at [423, 29] on input "Search podcasts, credits, & more..." at bounding box center [503, 30] width 464 height 26
paste input "HR Works: The Podcast for Human Resources"
type input "HR Works: The Podcast for Human Resources"
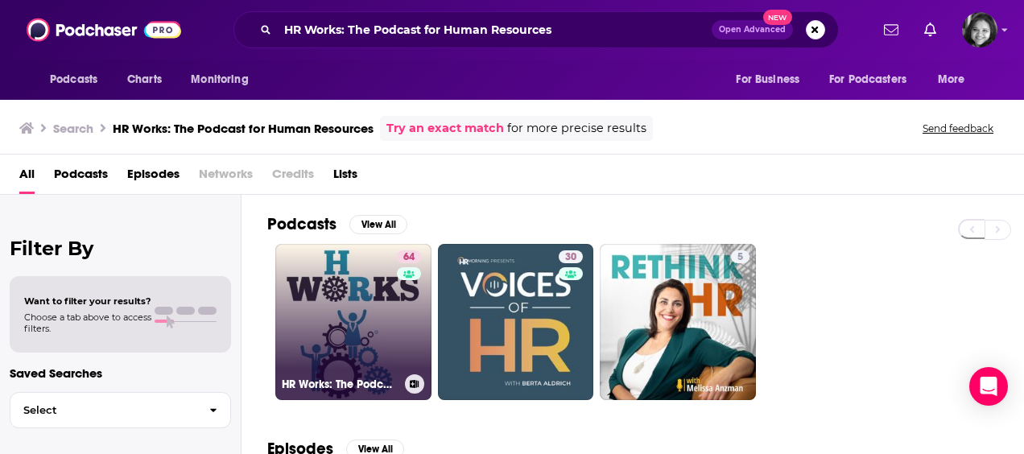
click at [364, 332] on link "64 HR Works: The Podcast for Human Resources" at bounding box center [353, 322] width 156 height 156
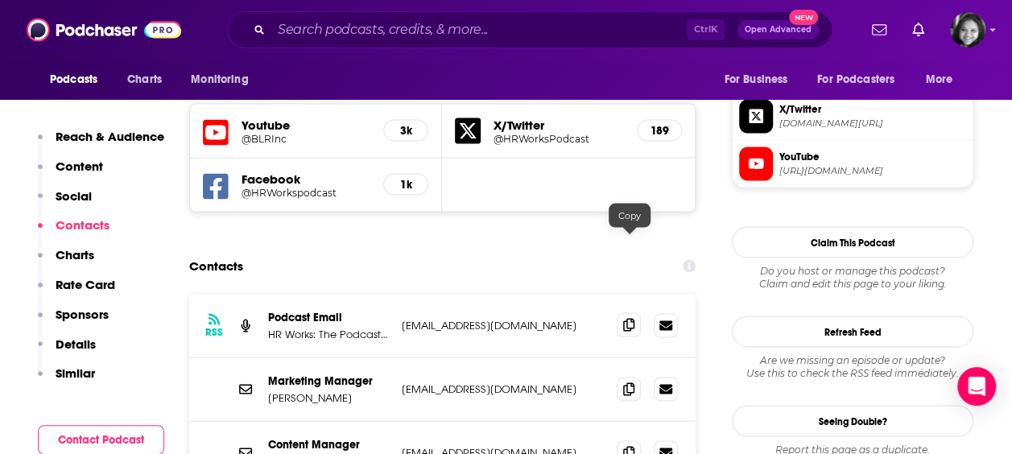
scroll to position [1449, 0]
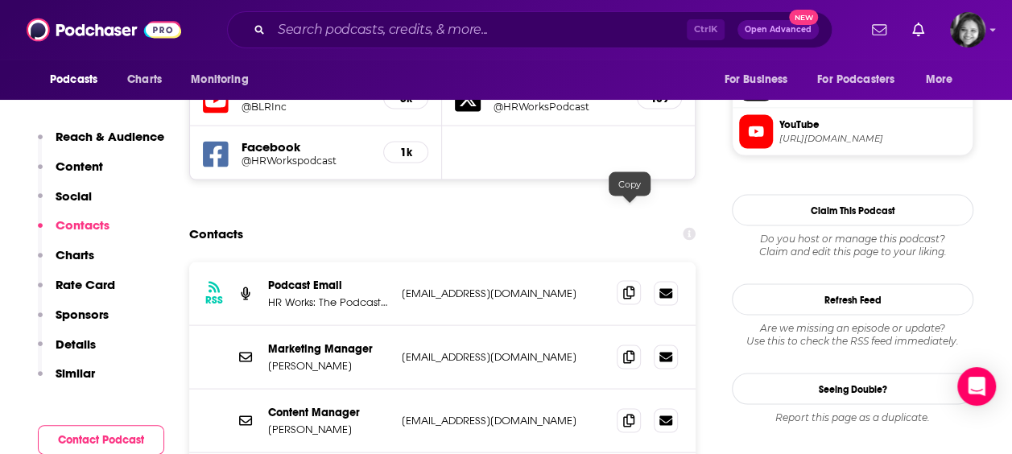
click at [632, 286] on icon at bounding box center [628, 292] width 11 height 13
click at [628, 349] on icon at bounding box center [628, 355] width 11 height 13
click at [629, 413] on icon at bounding box center [628, 419] width 11 height 13
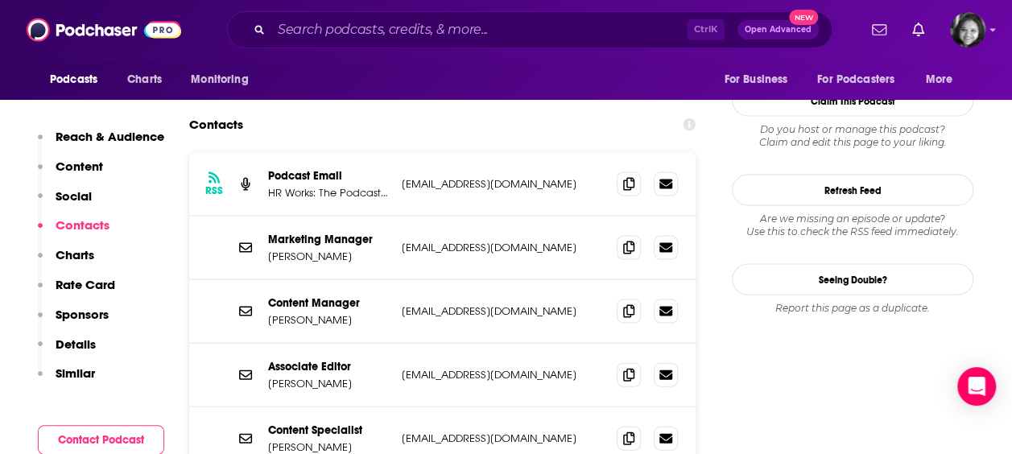
scroll to position [1578, 0]
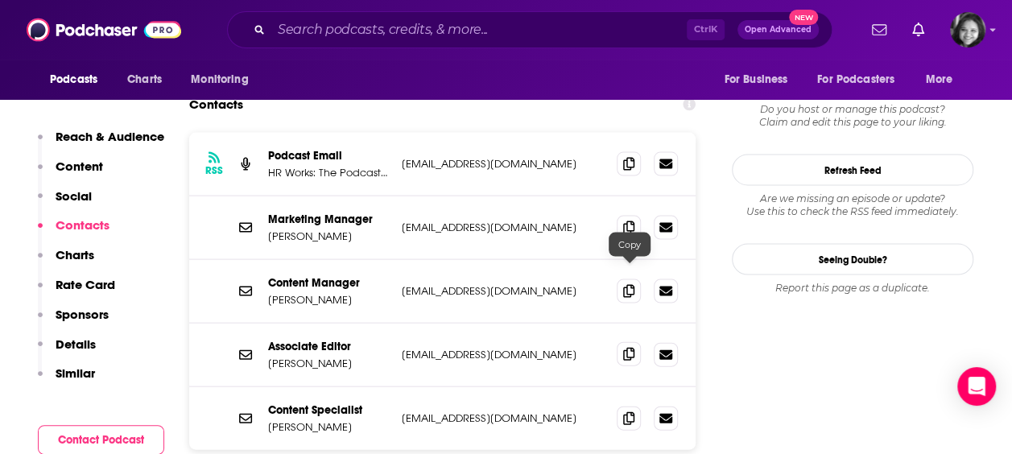
click at [629, 348] on icon at bounding box center [628, 354] width 11 height 13
click at [628, 411] on icon at bounding box center [628, 417] width 11 height 13
click at [528, 11] on div "Ctrl K Open Advanced New" at bounding box center [529, 29] width 605 height 37
click at [525, 24] on input "Search podcasts, credits, & more..." at bounding box center [478, 30] width 415 height 26
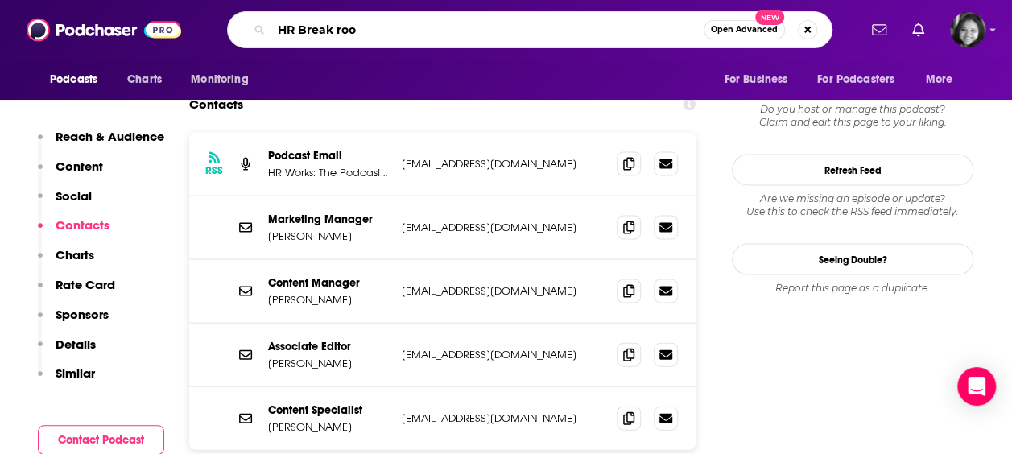
type input "HR Break room"
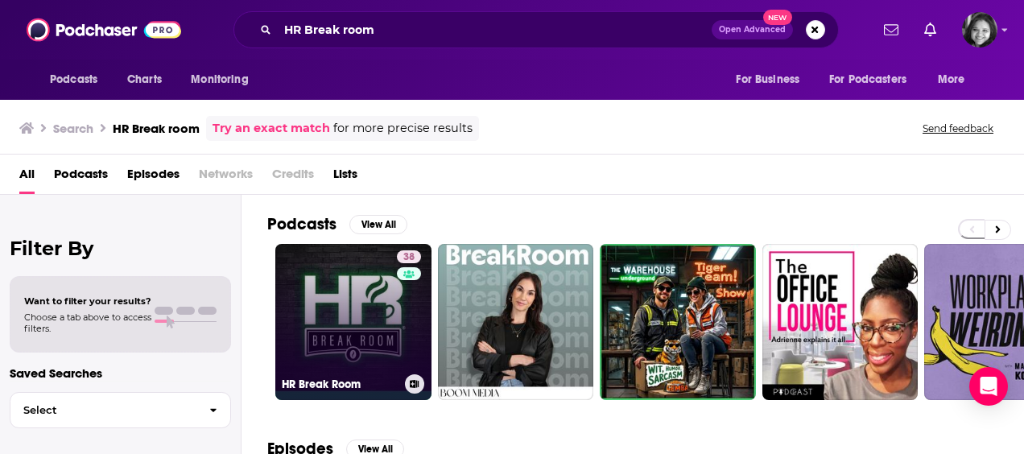
click at [348, 315] on link "38 HR Break Room" at bounding box center [353, 322] width 156 height 156
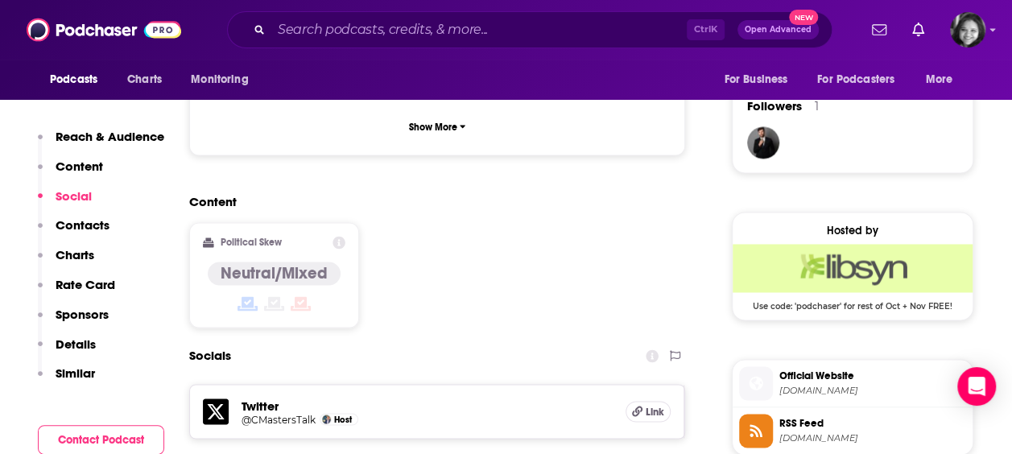
scroll to position [1322, 0]
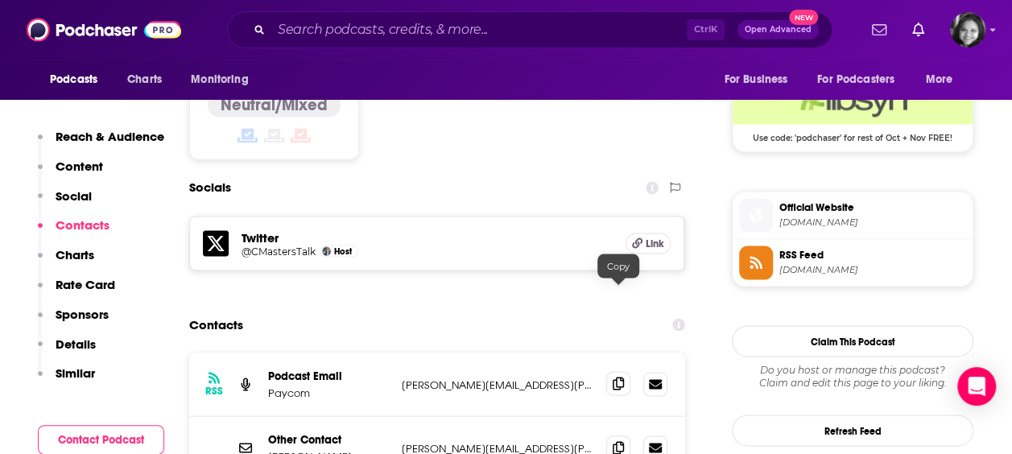
click at [617, 377] on icon at bounding box center [618, 383] width 11 height 13
click at [618, 440] on icon at bounding box center [618, 446] width 11 height 13
click at [485, 24] on input "Search podcasts, credits, & more..." at bounding box center [478, 30] width 415 height 26
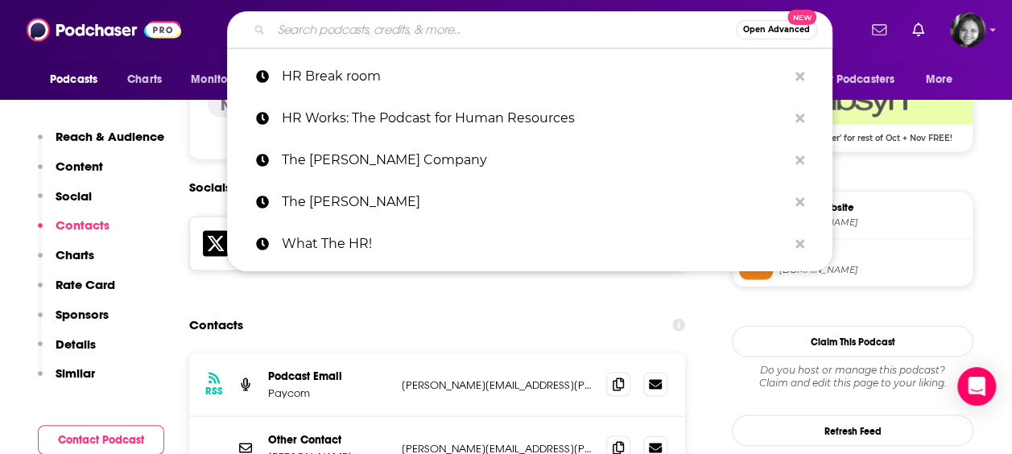
paste input "Bringing the Human back to Human Resources"
type input "Bringing the Human back to Human Resources"
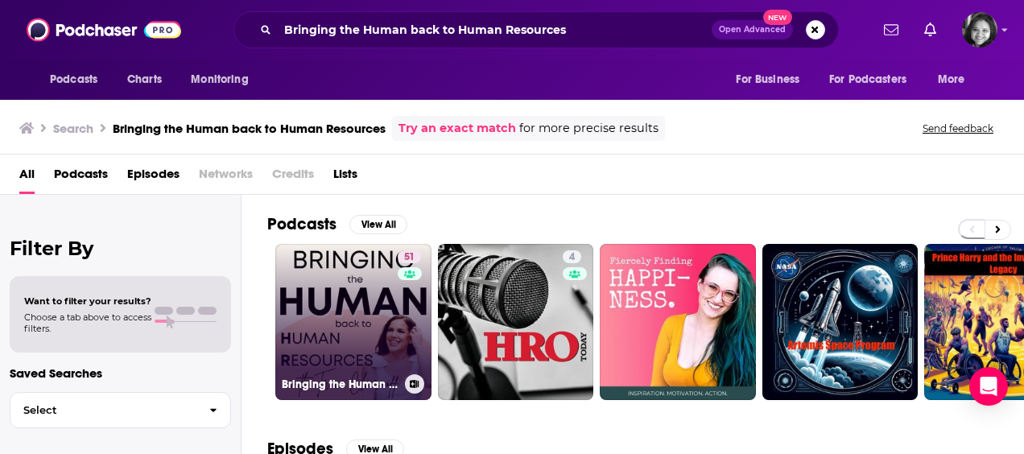
click at [373, 325] on link "51 Bringing the Human back to Human Resources" at bounding box center [353, 322] width 156 height 156
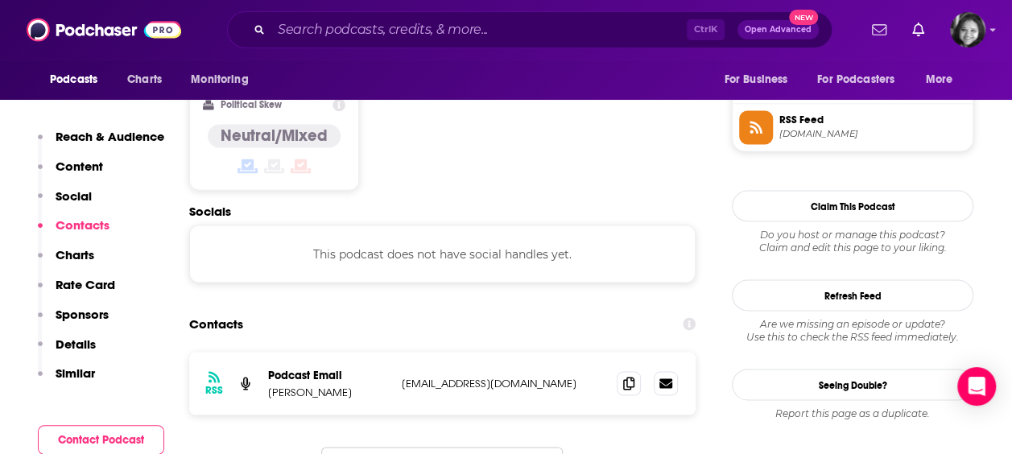
scroll to position [1344, 0]
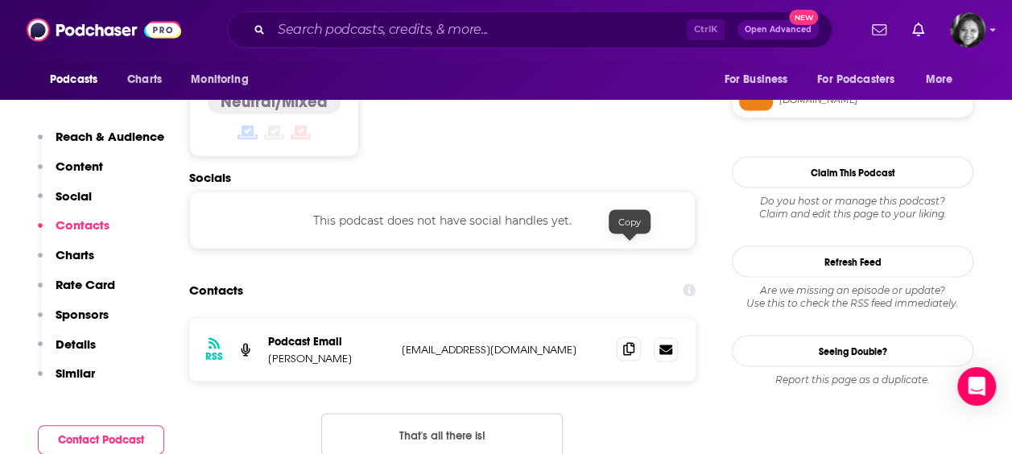
click at [629, 342] on icon at bounding box center [628, 348] width 11 height 13
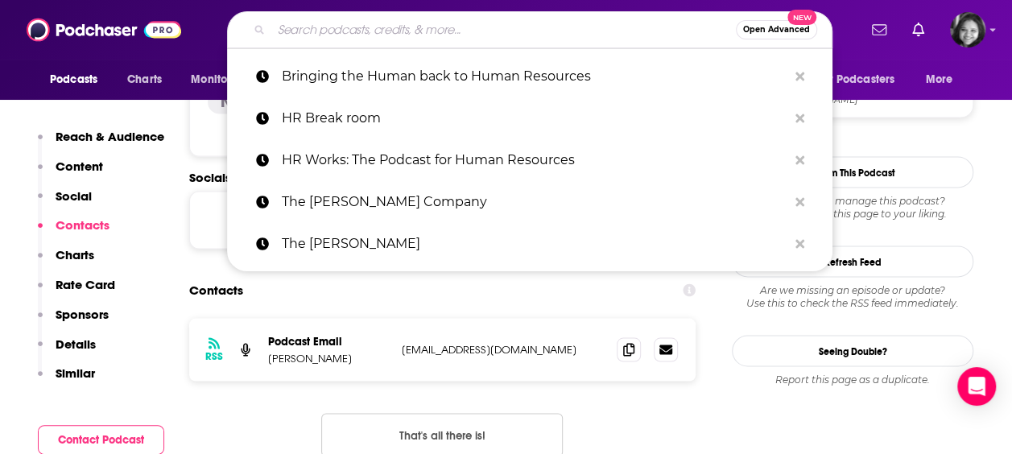
click at [596, 31] on input "Search podcasts, credits, & more..." at bounding box center [503, 30] width 464 height 26
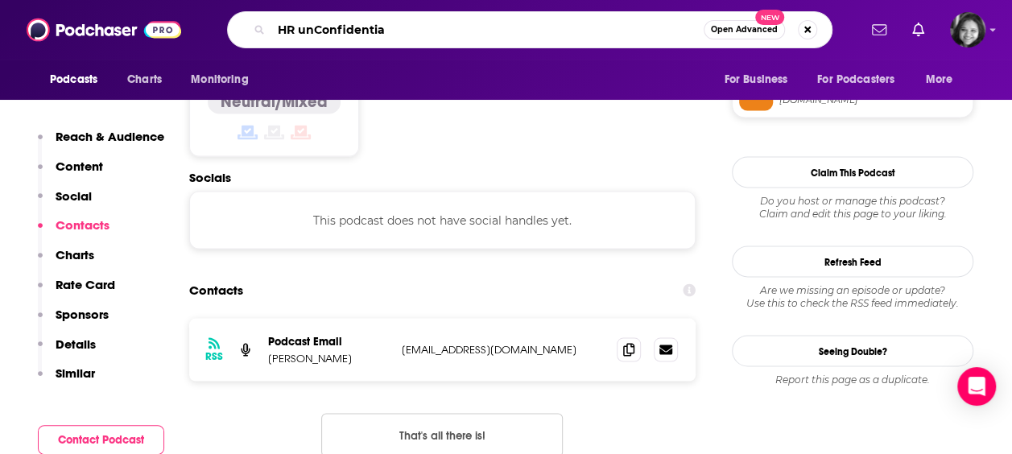
type input "HR unConfidential"
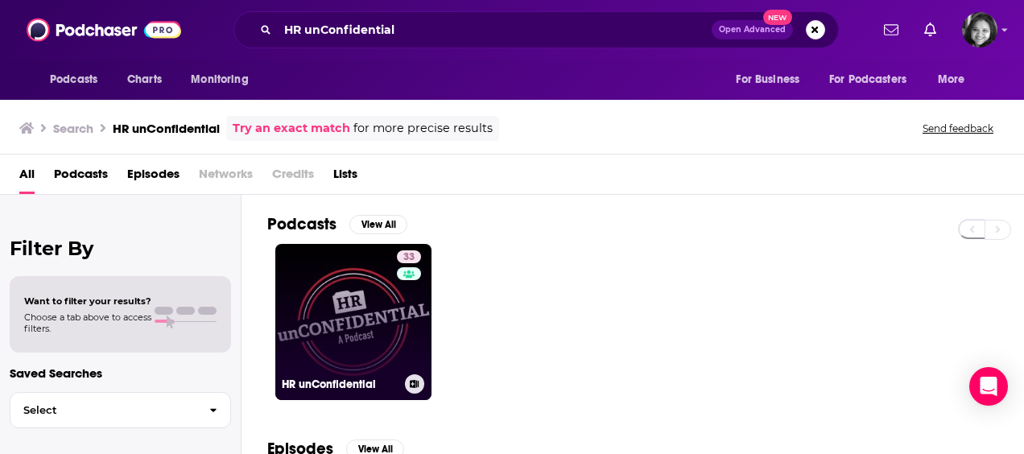
click at [361, 332] on link "33 HR unConfidential" at bounding box center [353, 322] width 156 height 156
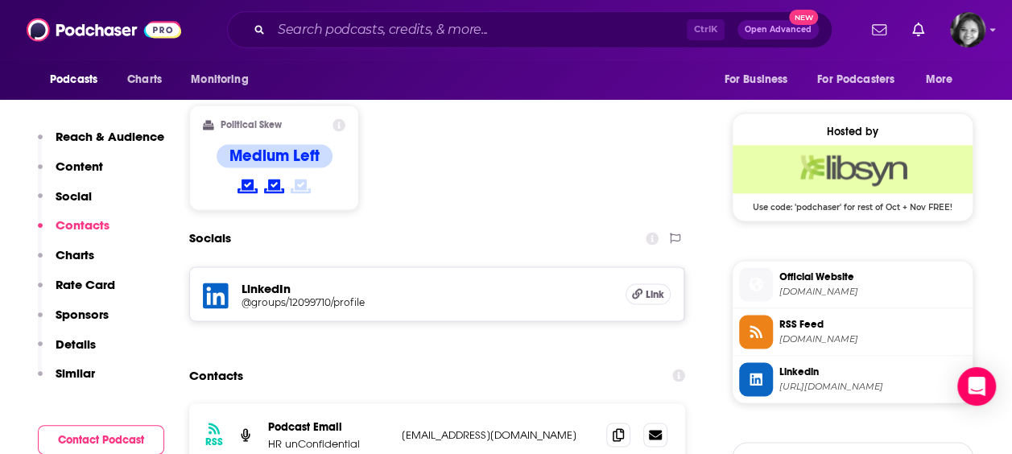
scroll to position [1330, 0]
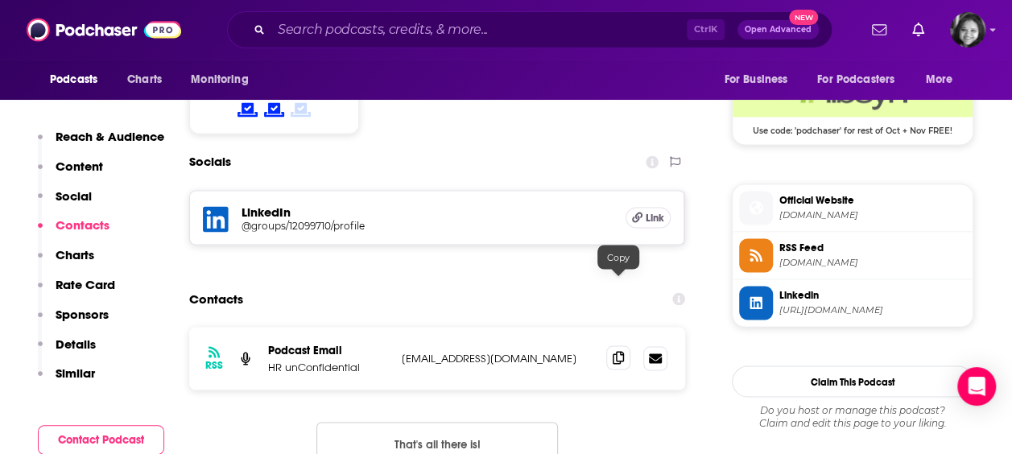
click at [616, 351] on icon at bounding box center [618, 357] width 11 height 13
click at [524, 32] on input "Search podcasts, credits, & more..." at bounding box center [478, 30] width 415 height 26
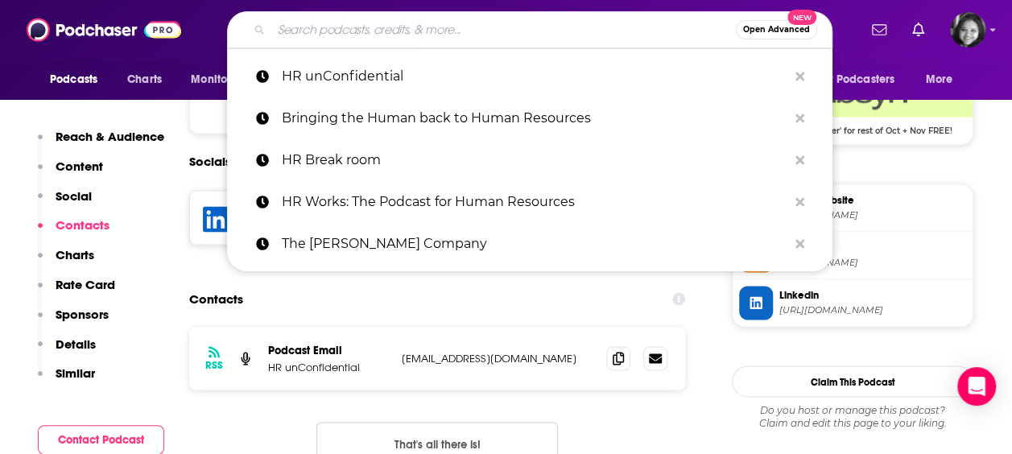
paste input "Friends with Employee Benefits"
type input "Friends with Employee Benefits"
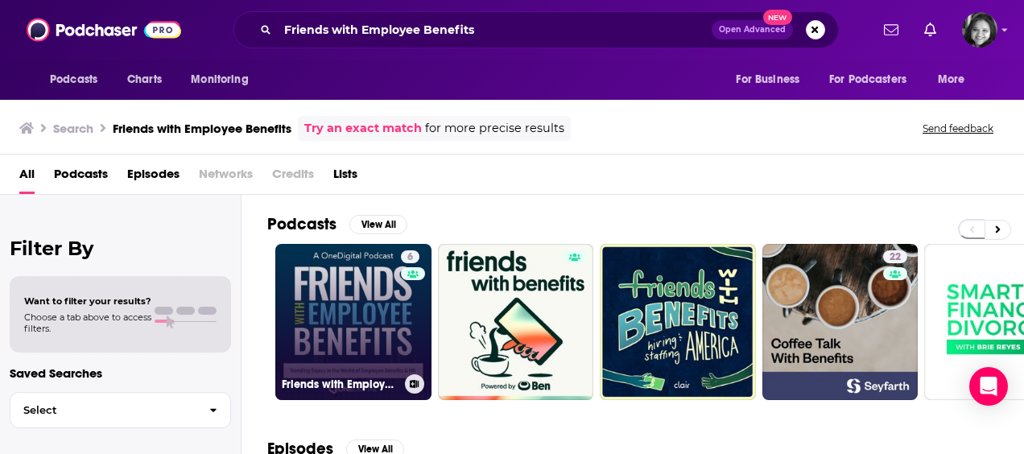
click at [351, 324] on link "6 Friends with Employee Benefits" at bounding box center [353, 322] width 156 height 156
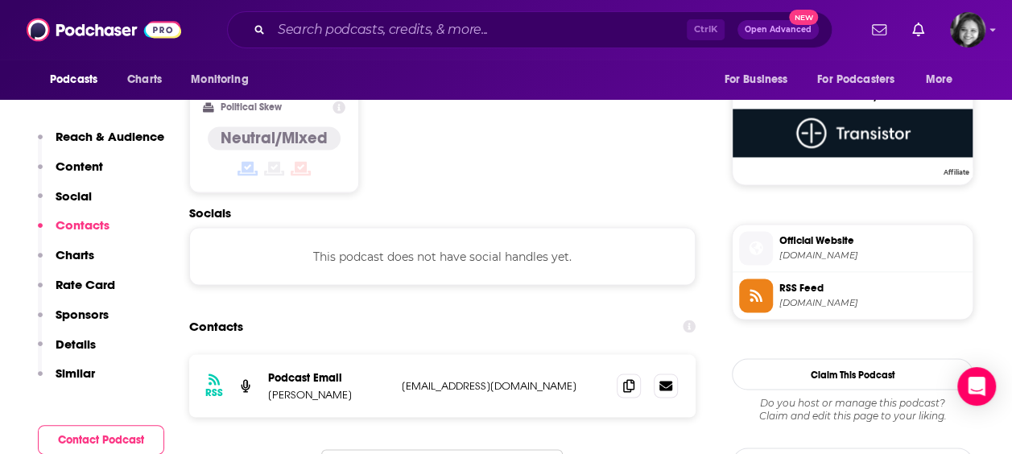
scroll to position [1333, 0]
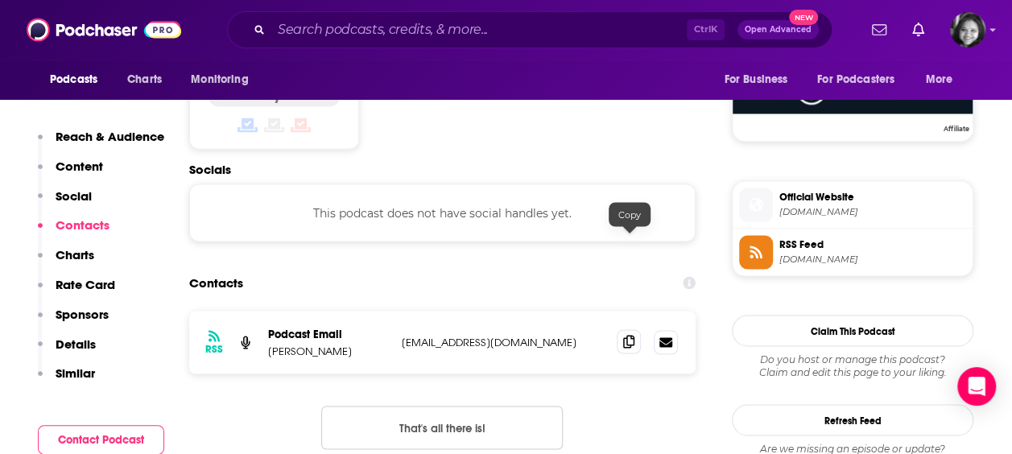
click at [634, 335] on icon at bounding box center [628, 341] width 11 height 13
click at [415, 21] on input "Search podcasts, credits, & more..." at bounding box center [478, 30] width 415 height 26
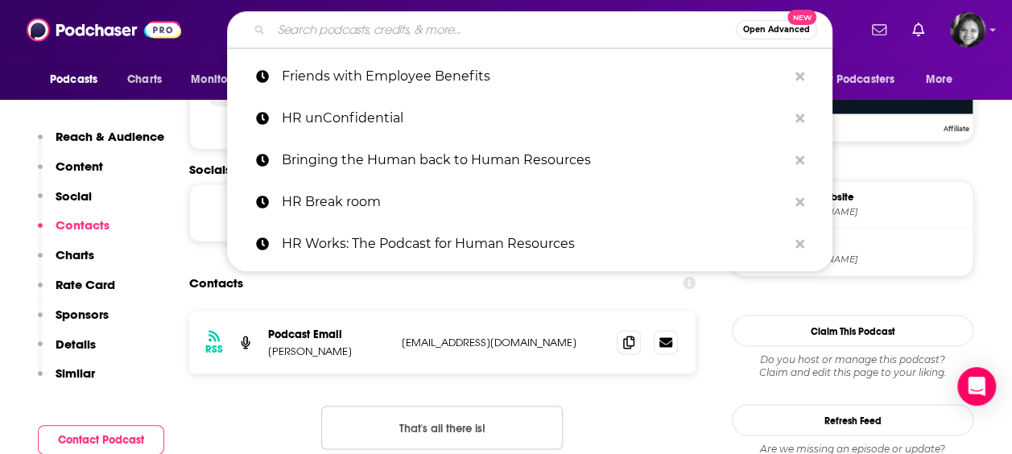
paste input "HR{preneur}® by ADP"
type input "HR{preneur}® by ADP"
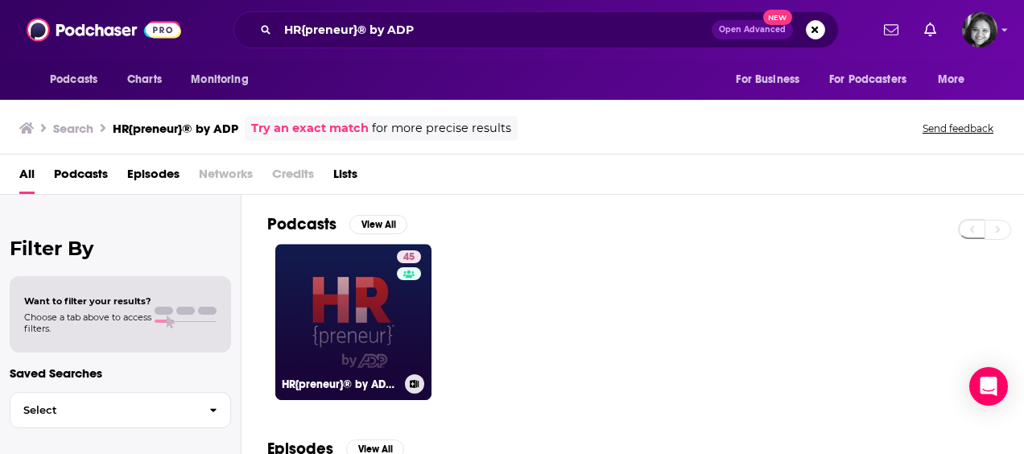
click at [333, 290] on link "45 HR{preneur}® by ADP®" at bounding box center [353, 322] width 156 height 156
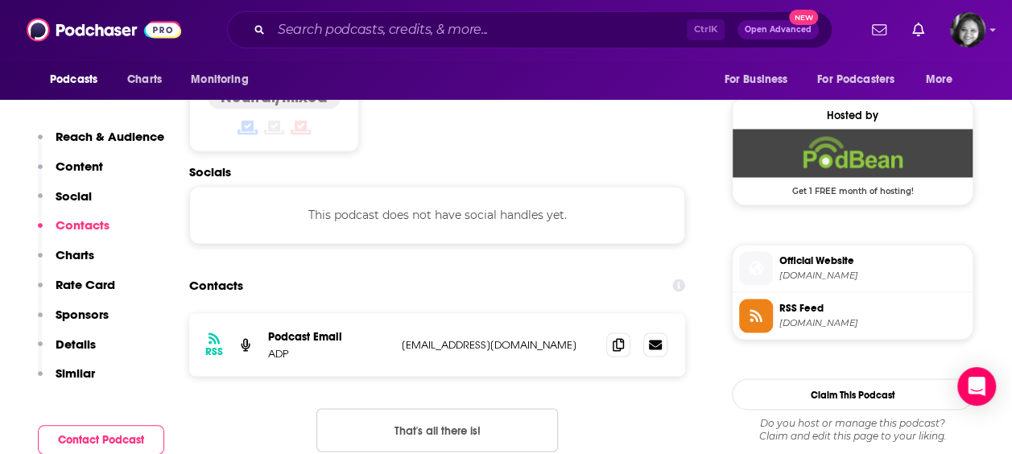
scroll to position [1291, 0]
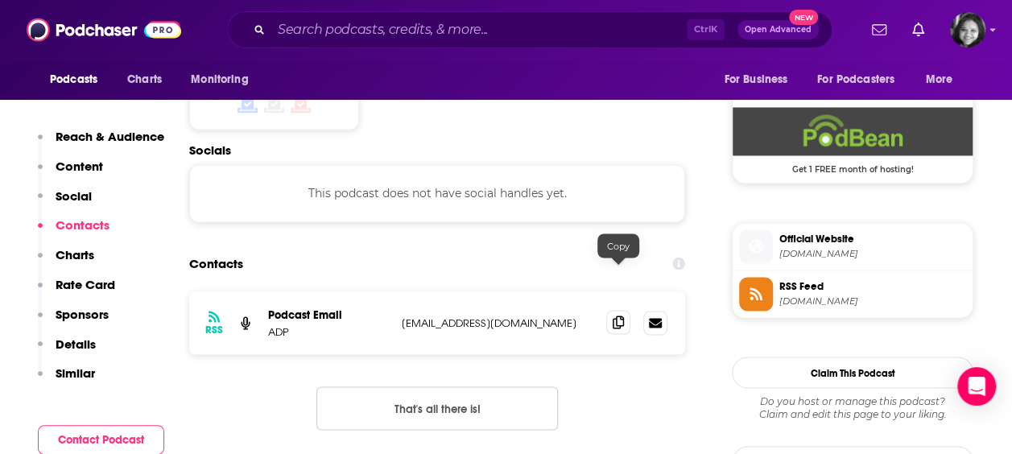
click at [617, 316] on icon at bounding box center [618, 322] width 11 height 13
click at [427, 31] on input "Search podcasts, credits, & more..." at bounding box center [478, 30] width 415 height 26
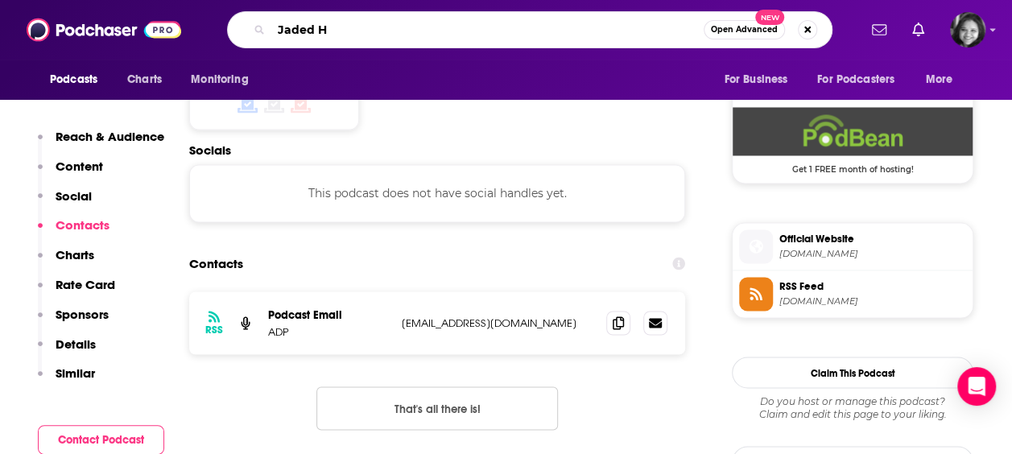
type input "Jaded HR"
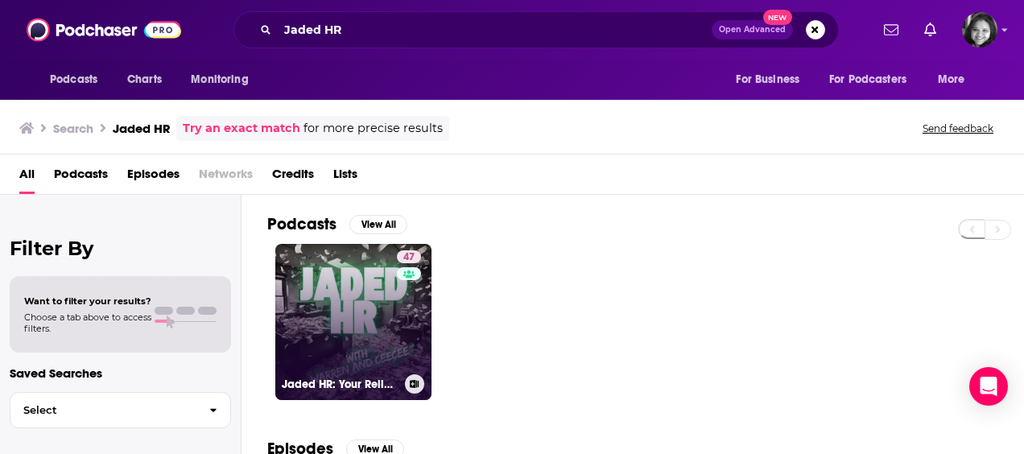
click at [340, 246] on link "47 Jaded HR: Your Relief From the Common Human Resources Podcasts" at bounding box center [353, 322] width 156 height 156
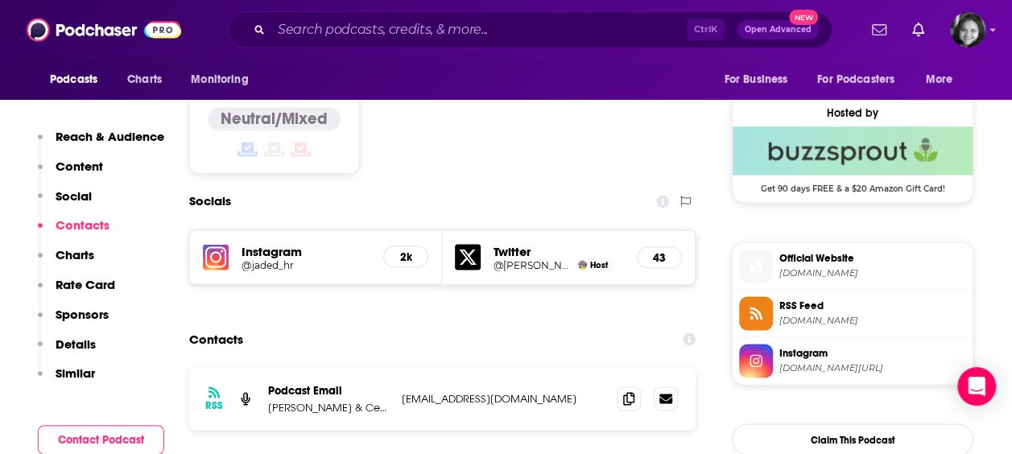
scroll to position [1285, 0]
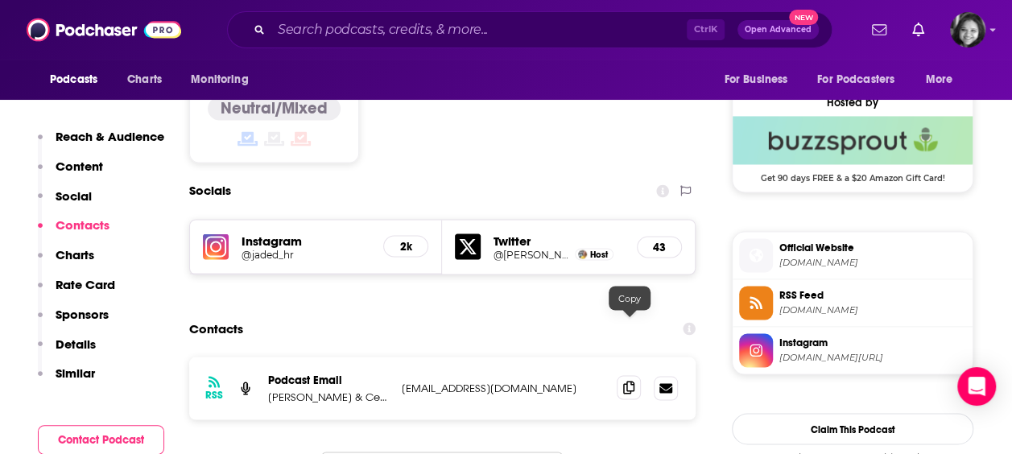
click at [629, 381] on icon at bounding box center [628, 387] width 11 height 13
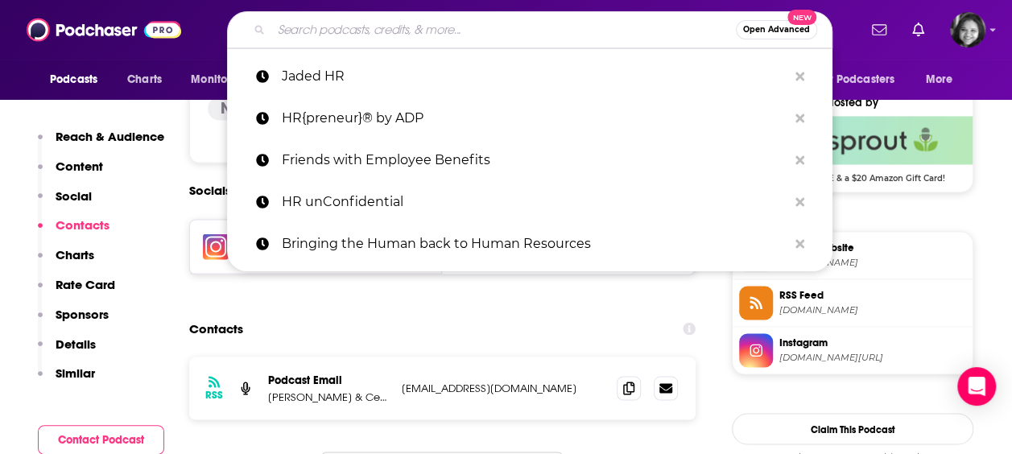
click at [517, 30] on input "Search podcasts, credits, & more..." at bounding box center [503, 30] width 464 height 26
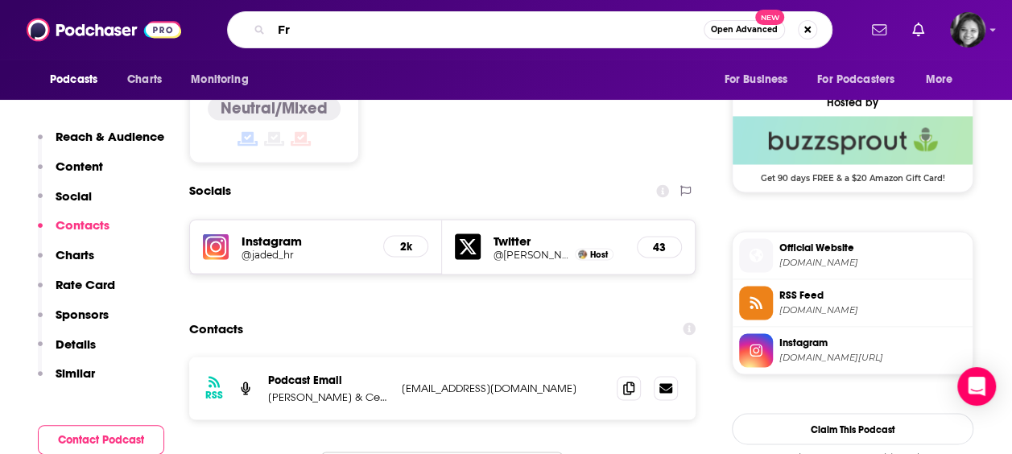
type input "F"
type input "Drive THrough HR"
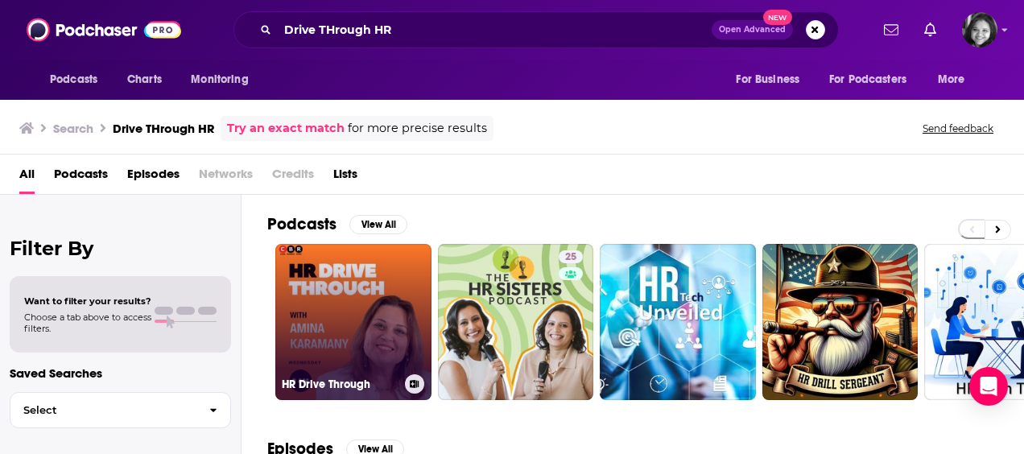
click at [348, 304] on link "HR Drive Through" at bounding box center [353, 322] width 156 height 156
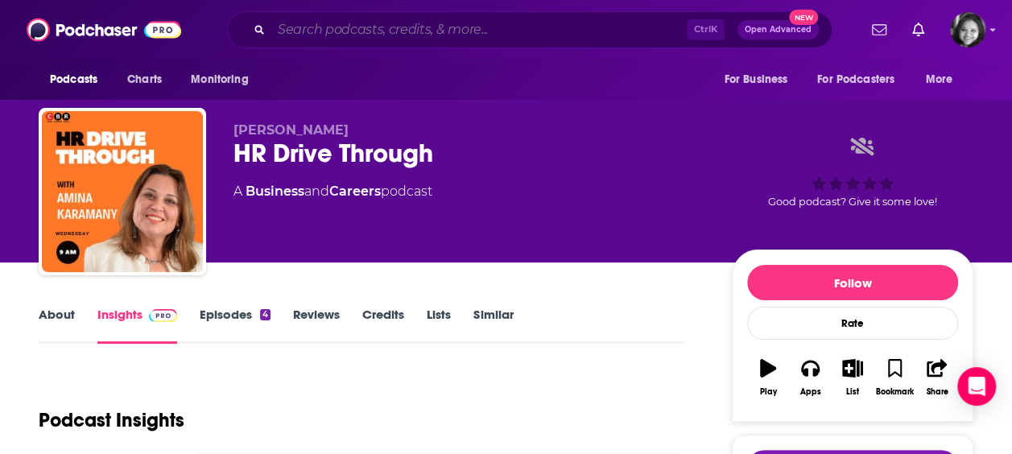
click at [298, 27] on input "Search podcasts, credits, & more..." at bounding box center [478, 30] width 415 height 26
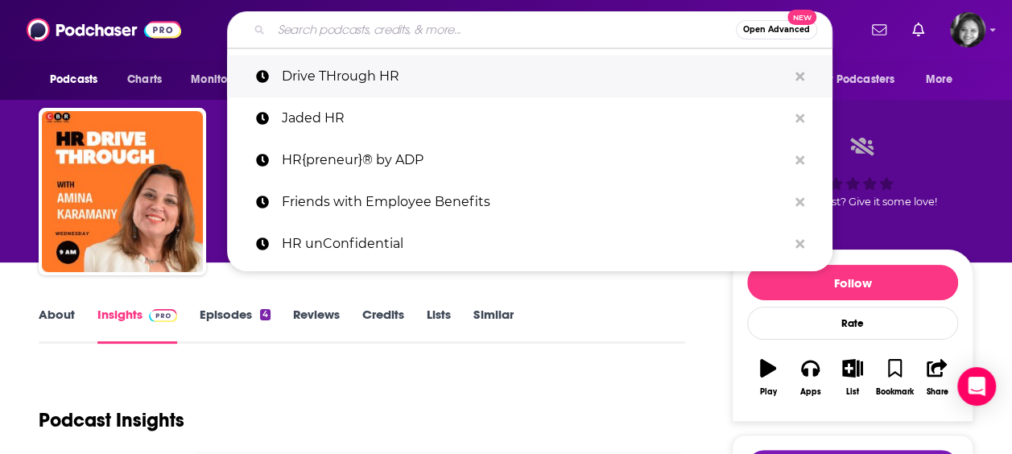
click at [333, 75] on p "Drive THrough HR" at bounding box center [534, 77] width 505 height 42
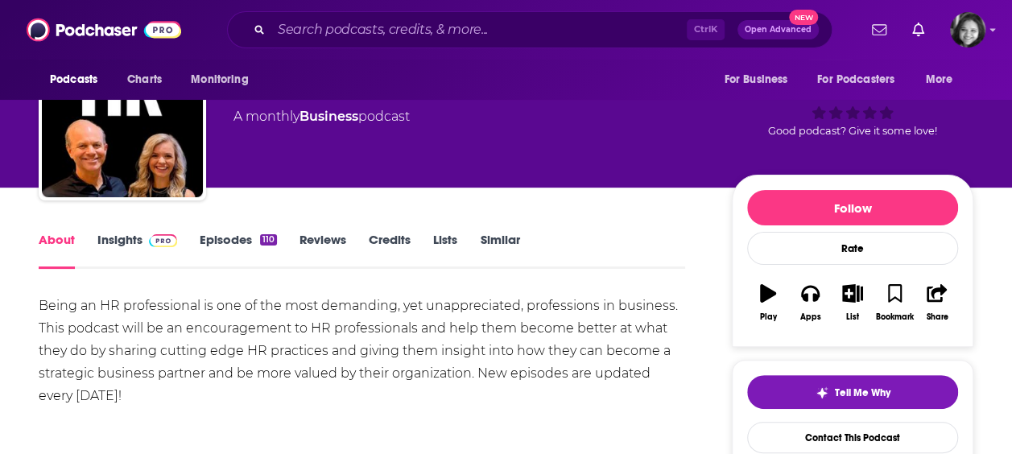
scroll to position [64, 0]
